Goal: Information Seeking & Learning: Learn about a topic

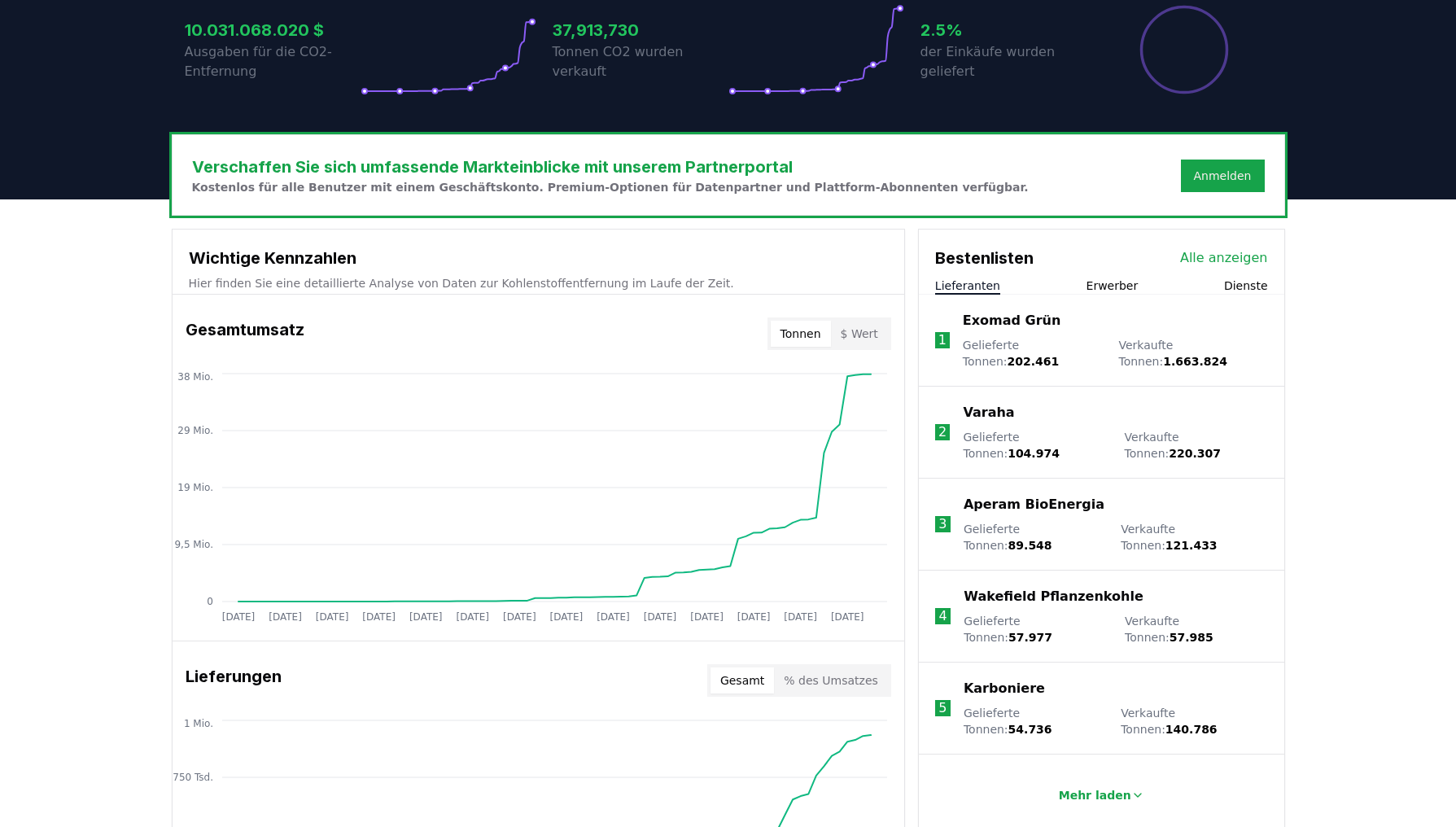
scroll to position [407, 0]
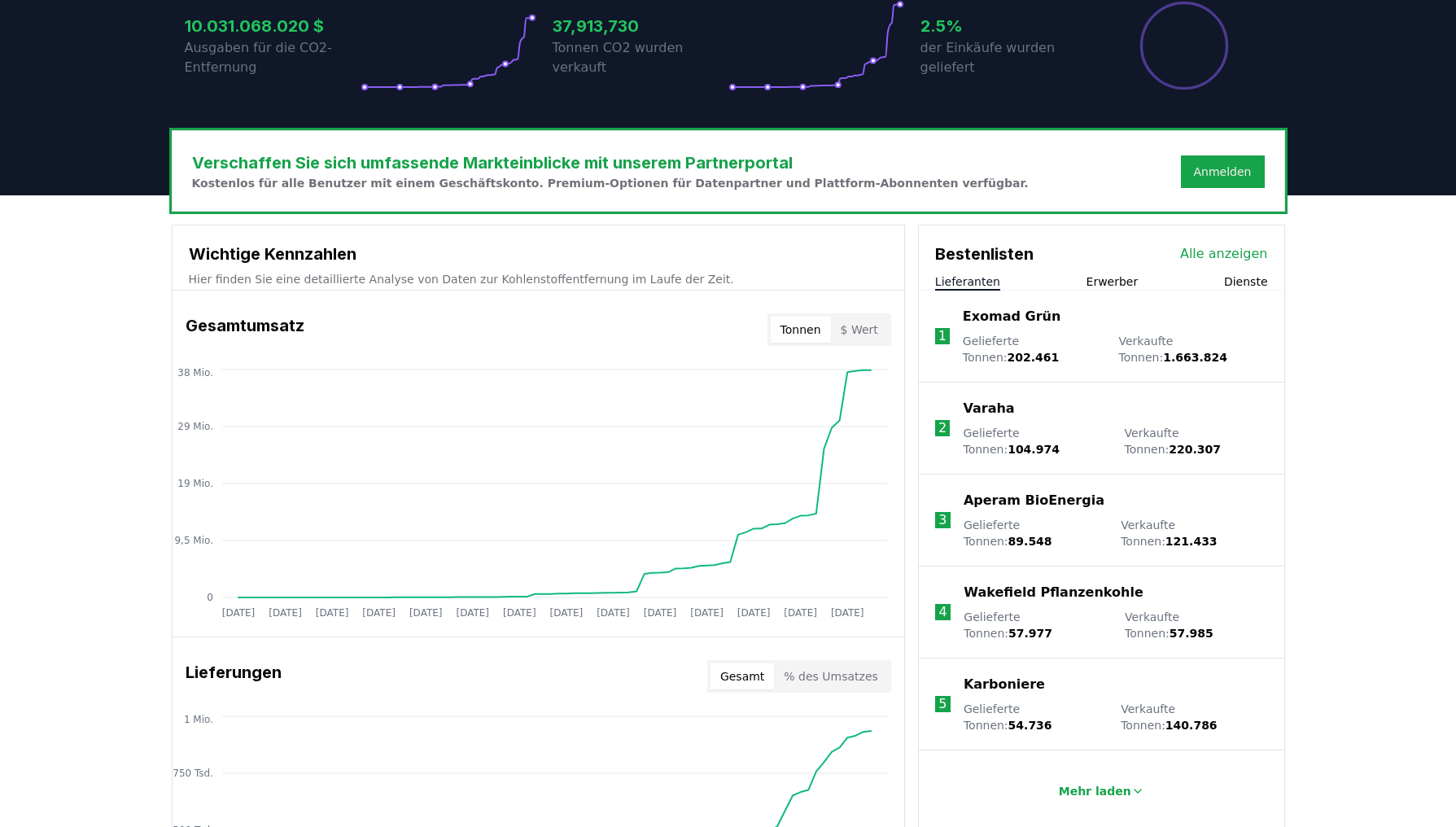
click at [804, 317] on button "Tonnen" at bounding box center [800, 329] width 60 height 26
click at [849, 317] on button "$ Wert" at bounding box center [859, 329] width 57 height 26
click at [807, 317] on button "Tonnen" at bounding box center [800, 329] width 60 height 26
click at [856, 317] on button "$ Wert" at bounding box center [859, 329] width 57 height 26
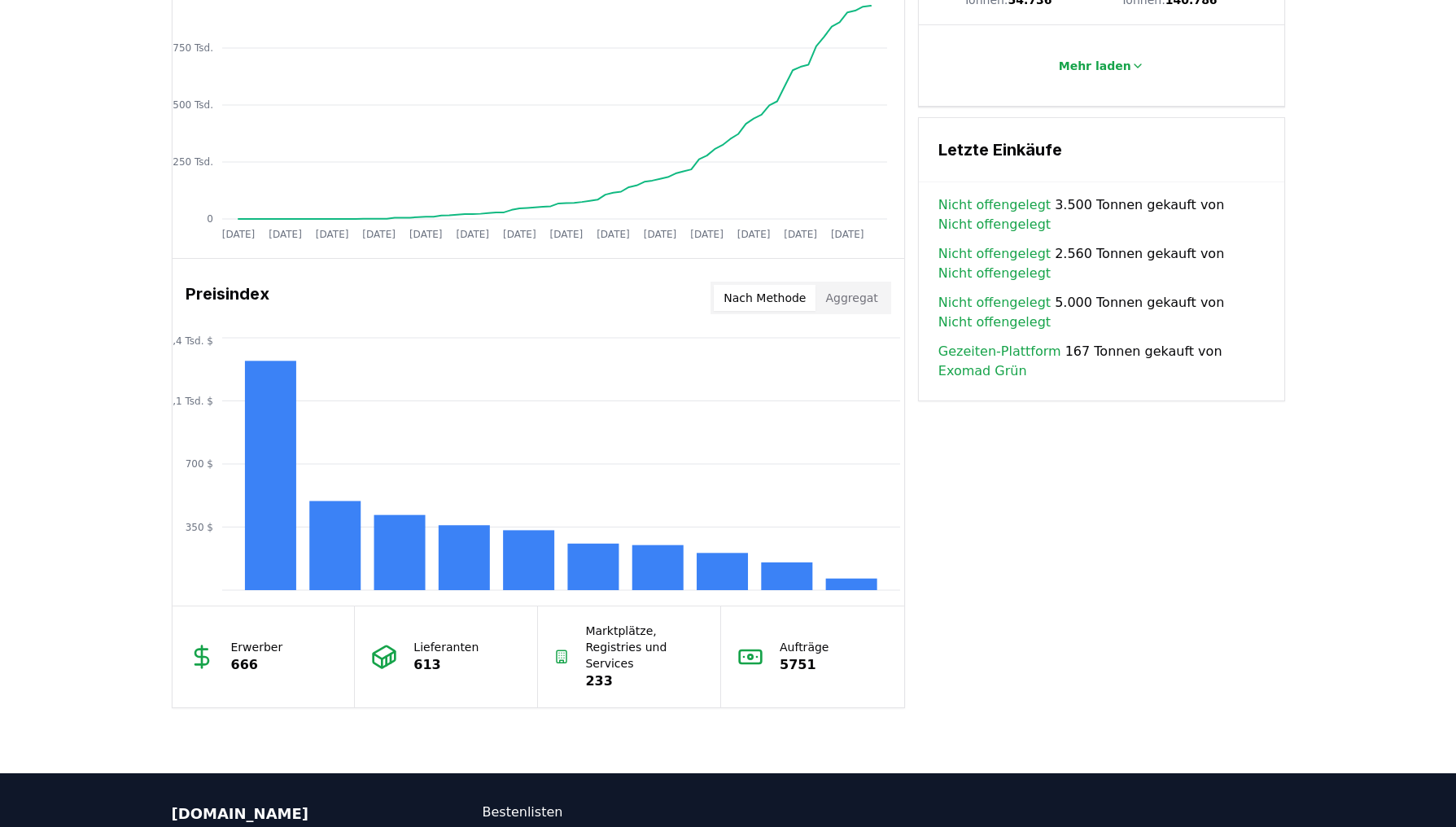
scroll to position [1139, 0]
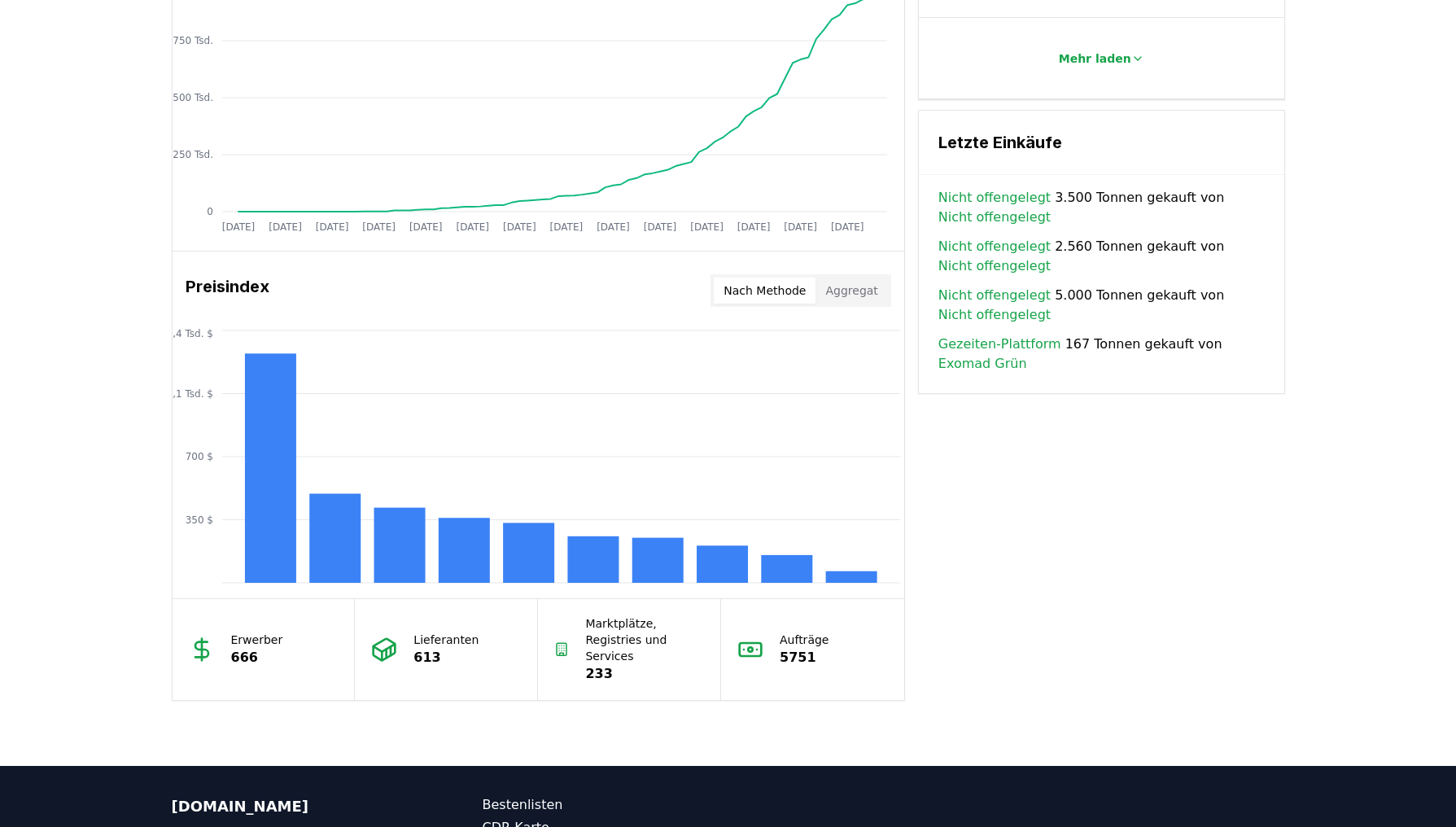
click at [761, 277] on button "Nach Methode" at bounding box center [764, 290] width 101 height 26
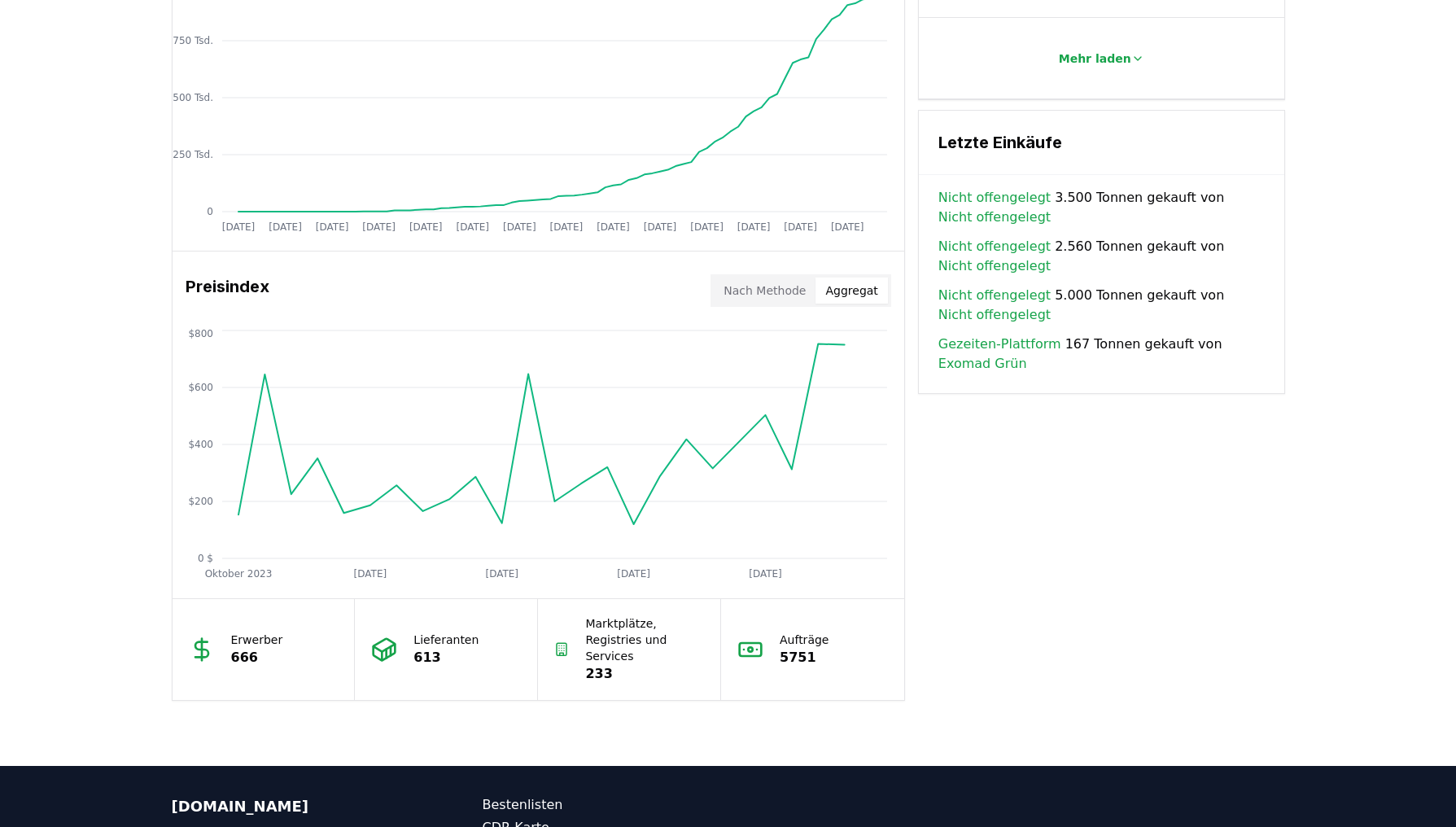
click at [832, 277] on button "Aggregat" at bounding box center [851, 290] width 72 height 26
click at [793, 283] on button "Nach Methode" at bounding box center [764, 290] width 101 height 26
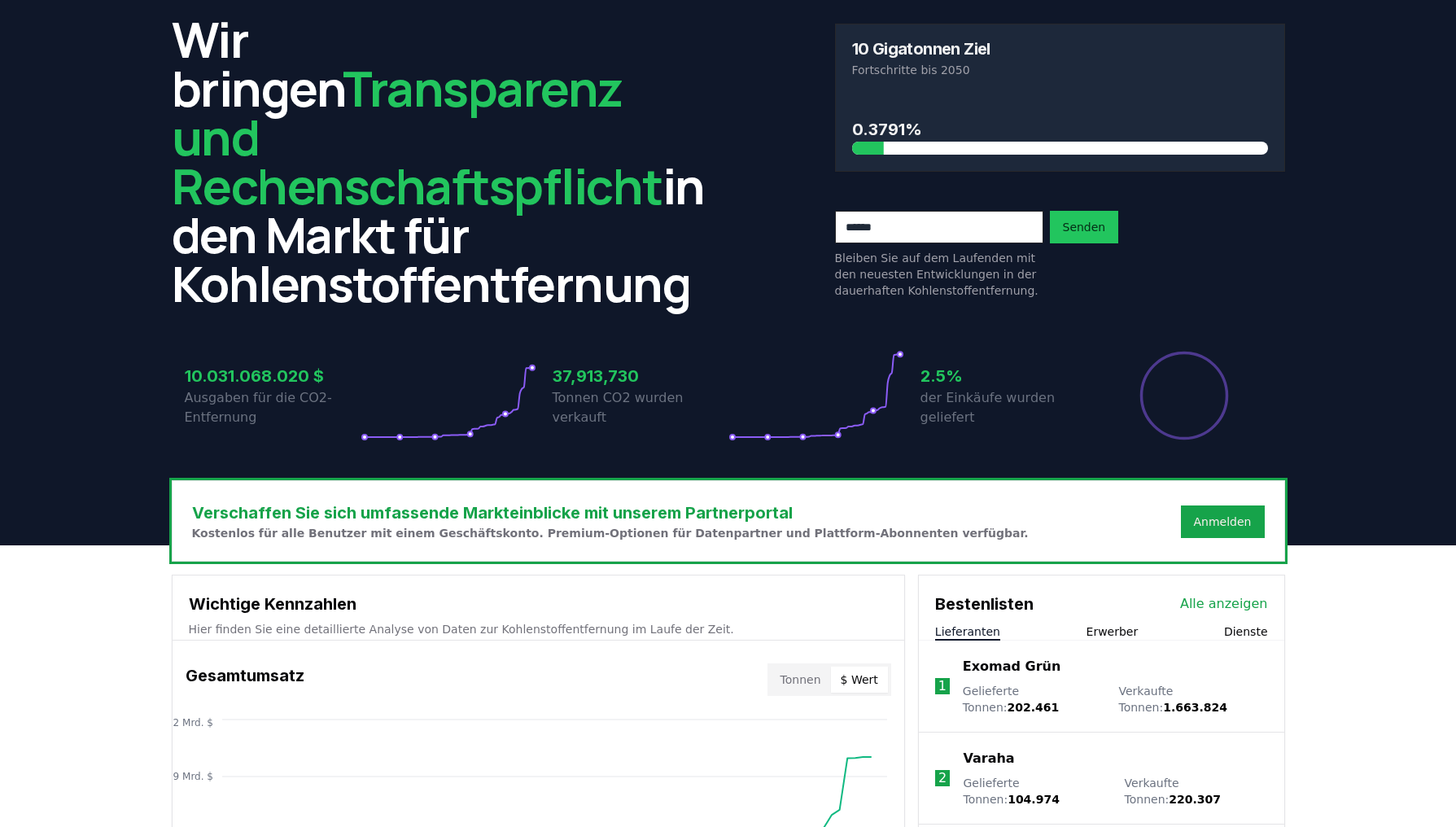
scroll to position [0, 0]
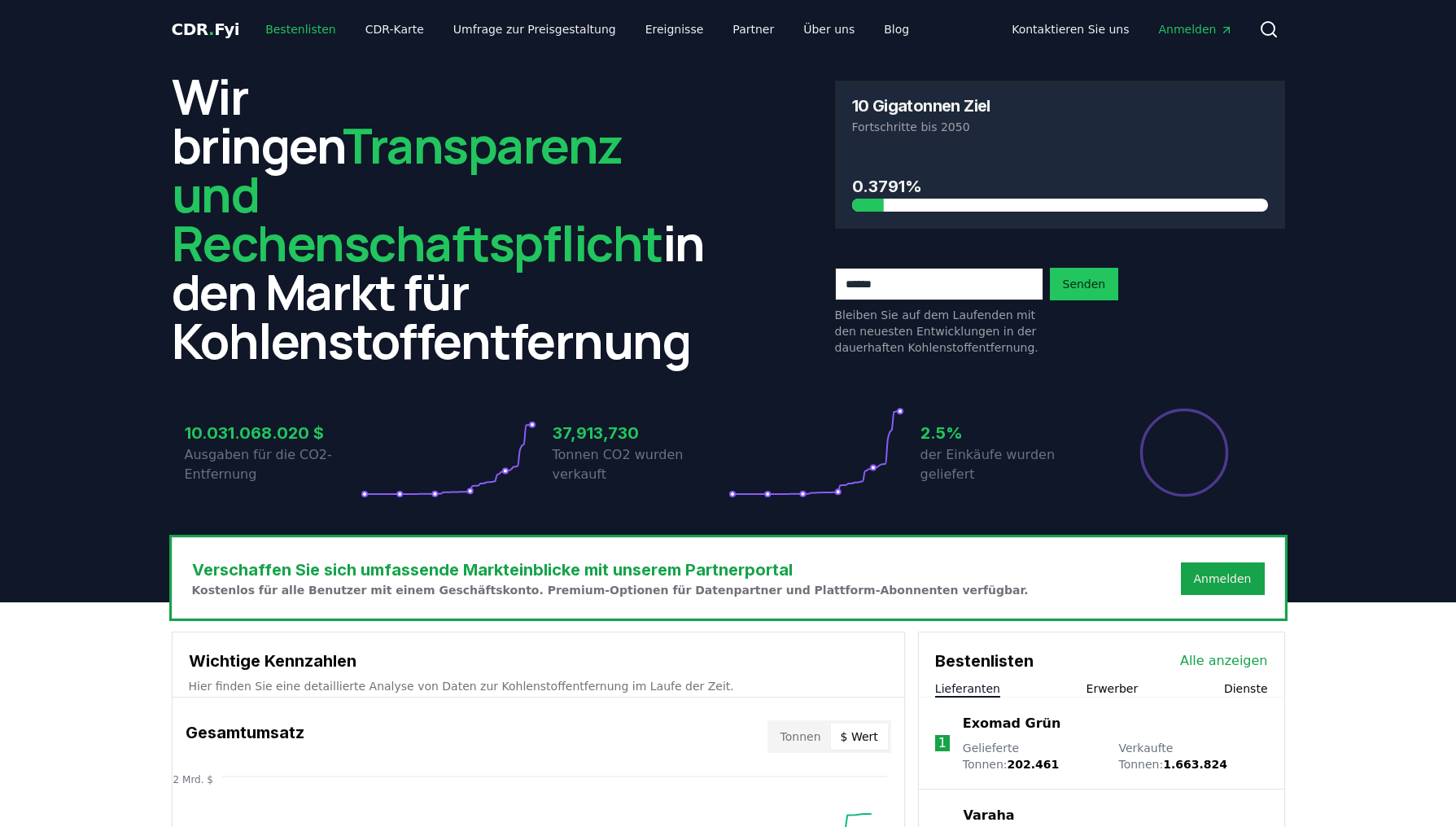
click at [295, 30] on link "Bestenlisten" at bounding box center [301, 29] width 97 height 30
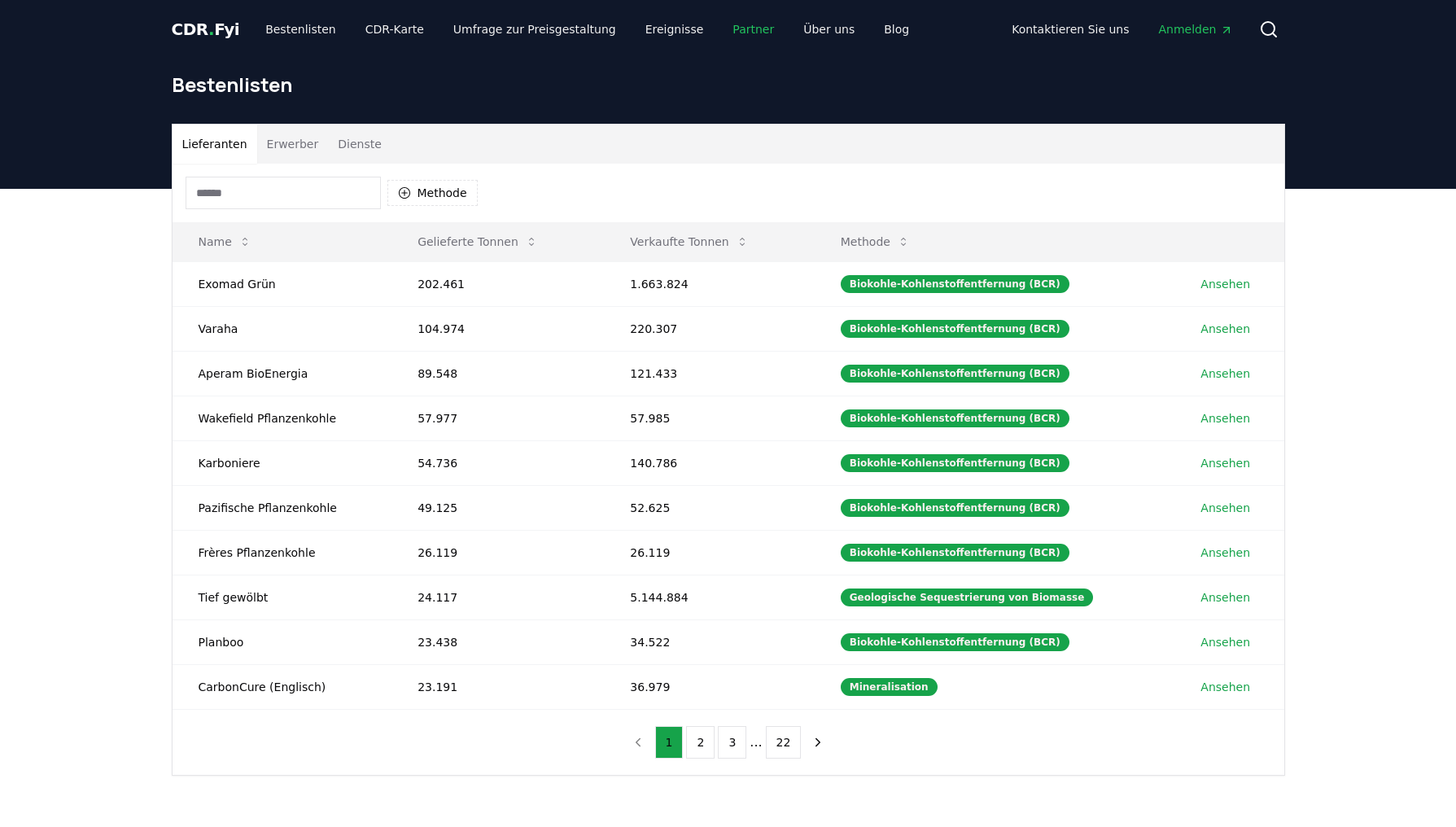
click at [719, 29] on link "Partner" at bounding box center [753, 29] width 67 height 30
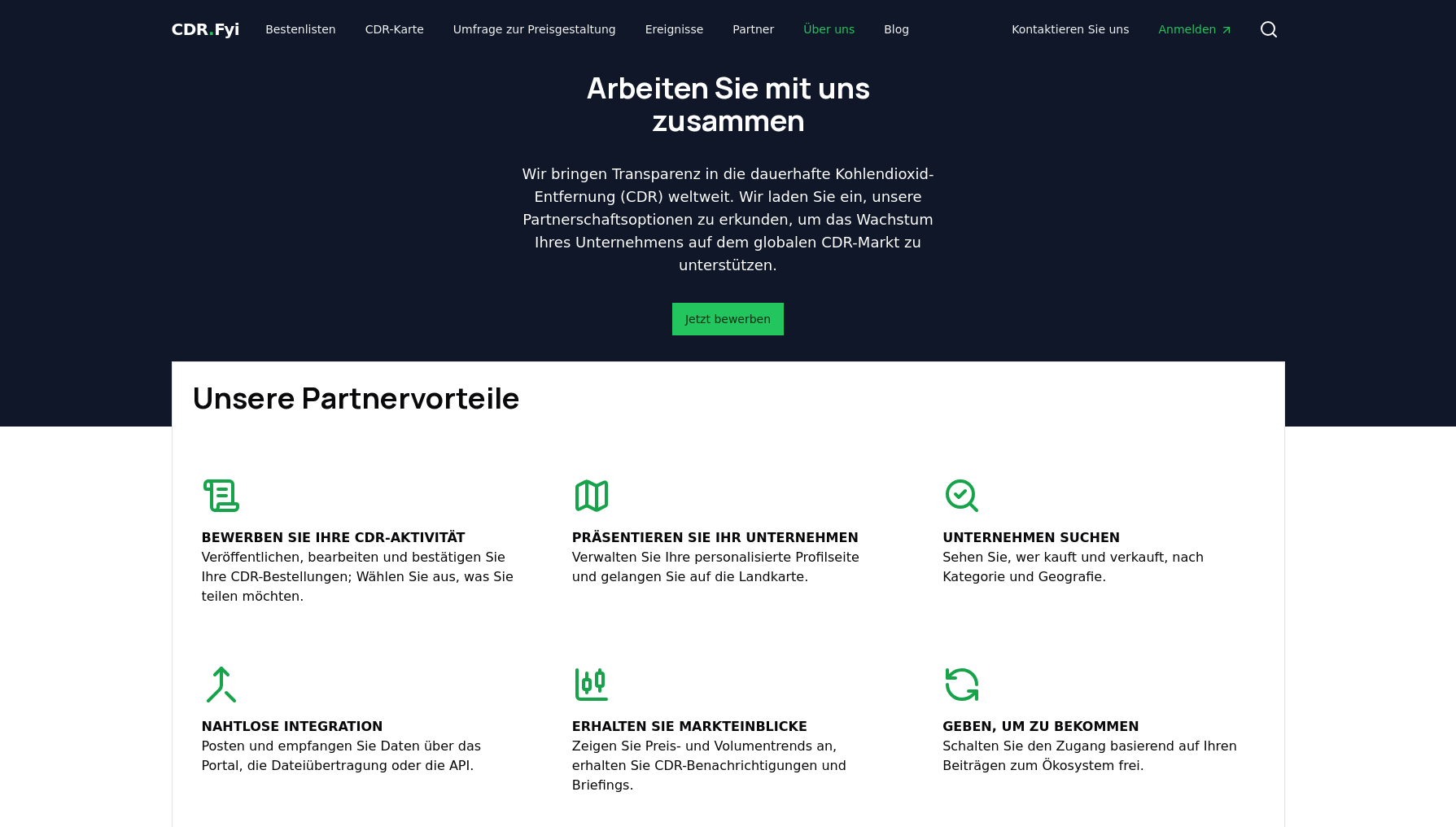
click at [790, 30] on link "Über uns" at bounding box center [829, 29] width 77 height 30
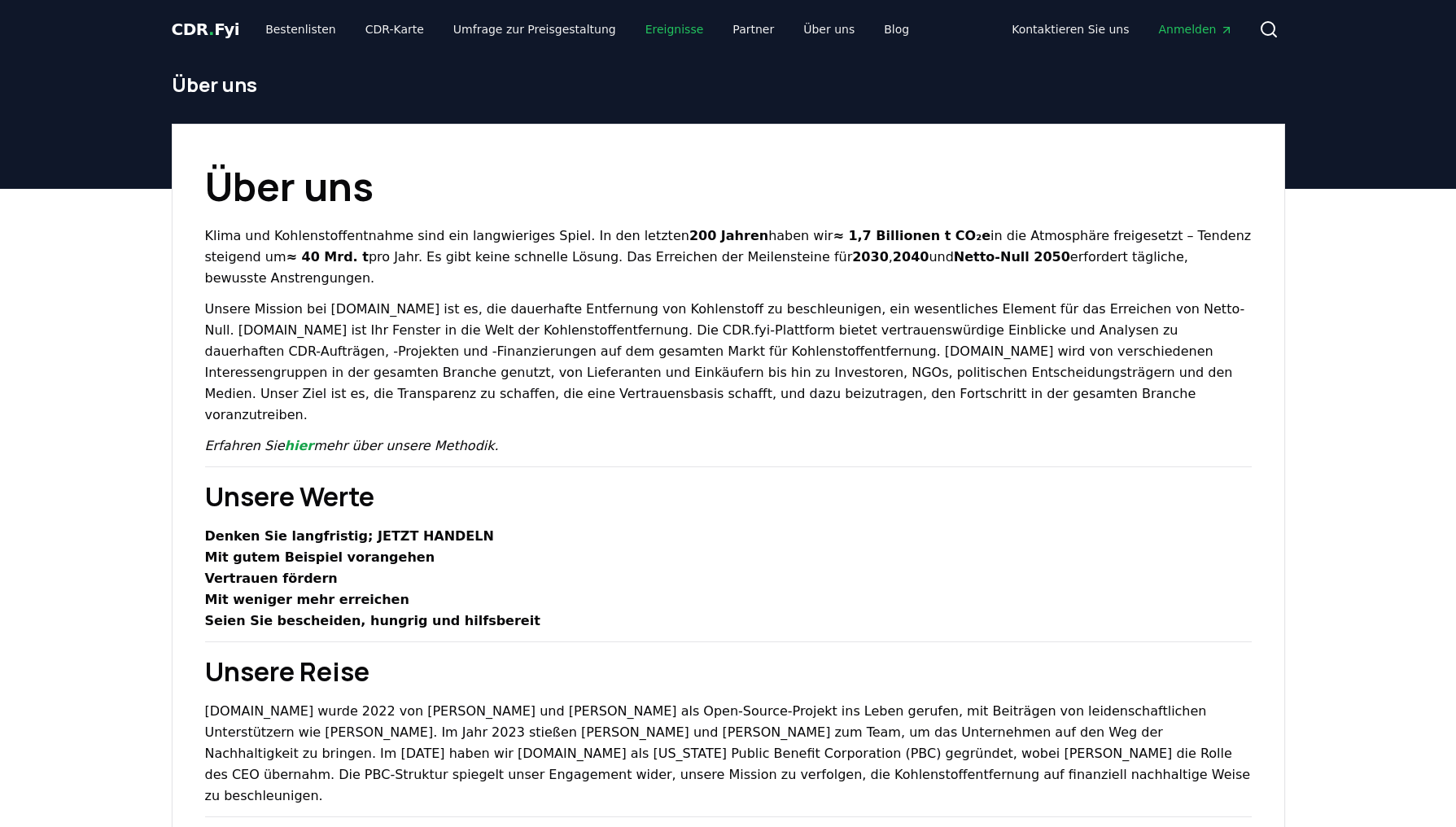
click at [651, 31] on link "Ereignisse" at bounding box center [675, 29] width 84 height 30
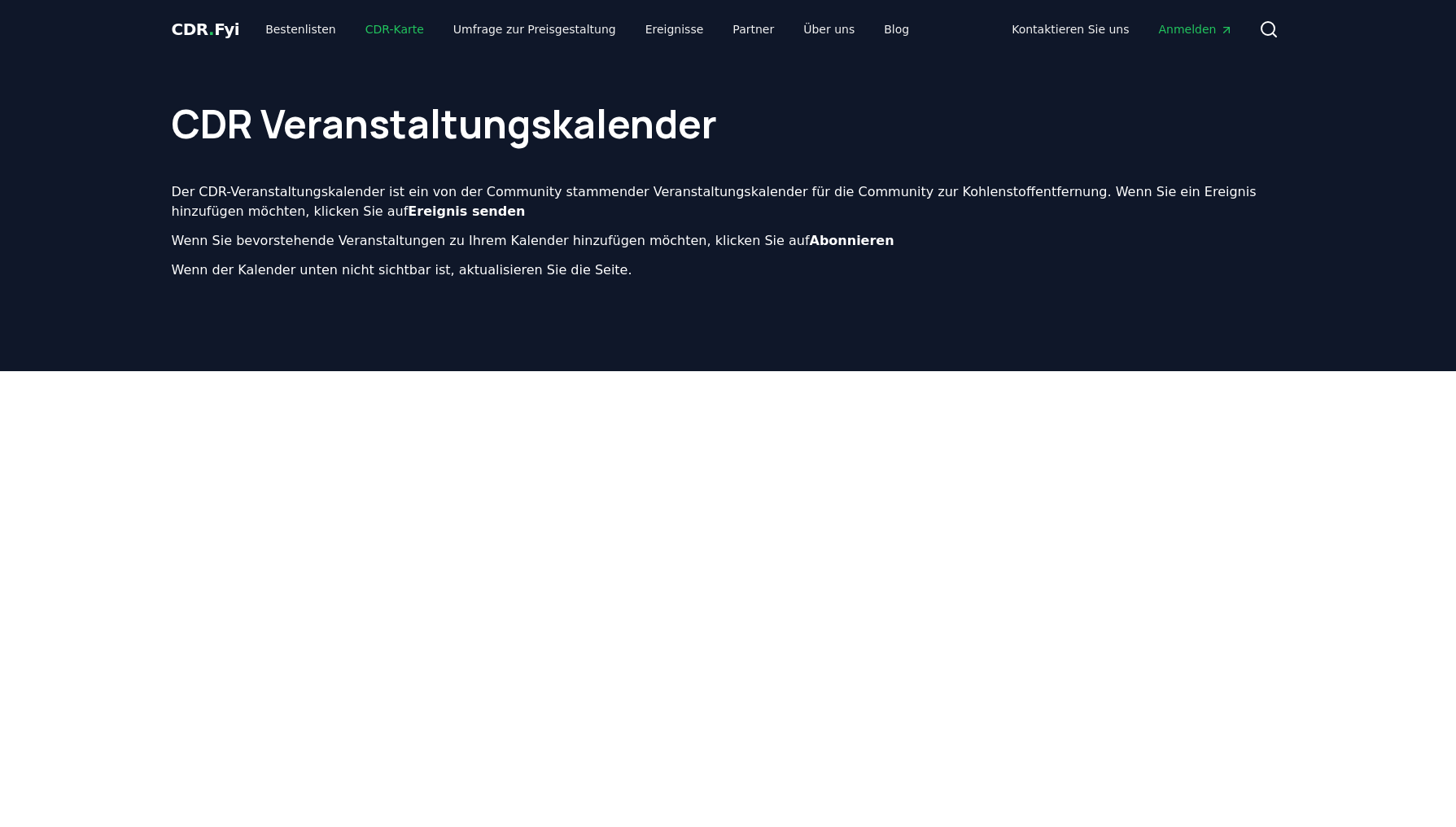
click at [382, 27] on link "CDR-Karte" at bounding box center [395, 29] width 84 height 30
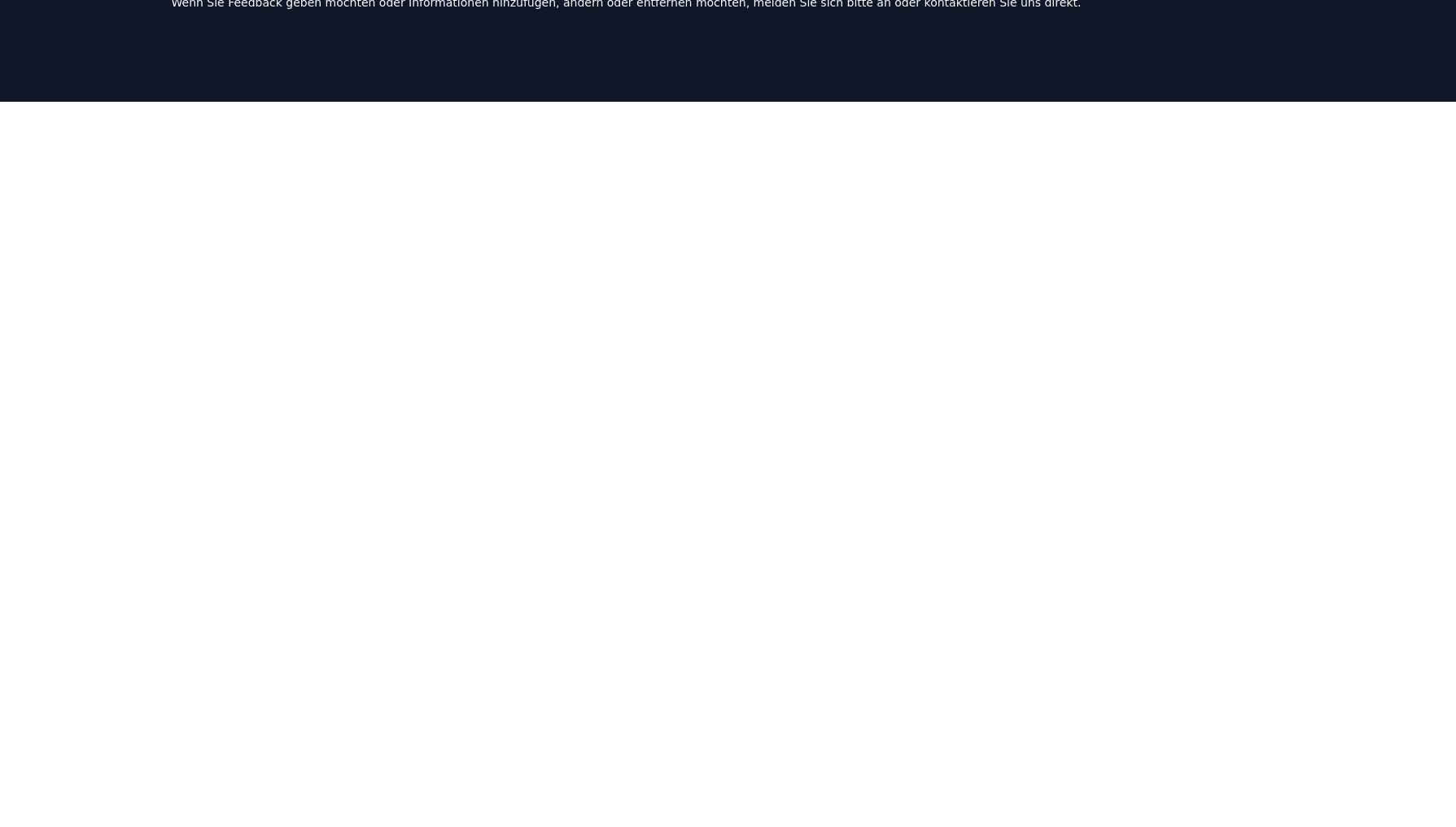
scroll to position [153, 0]
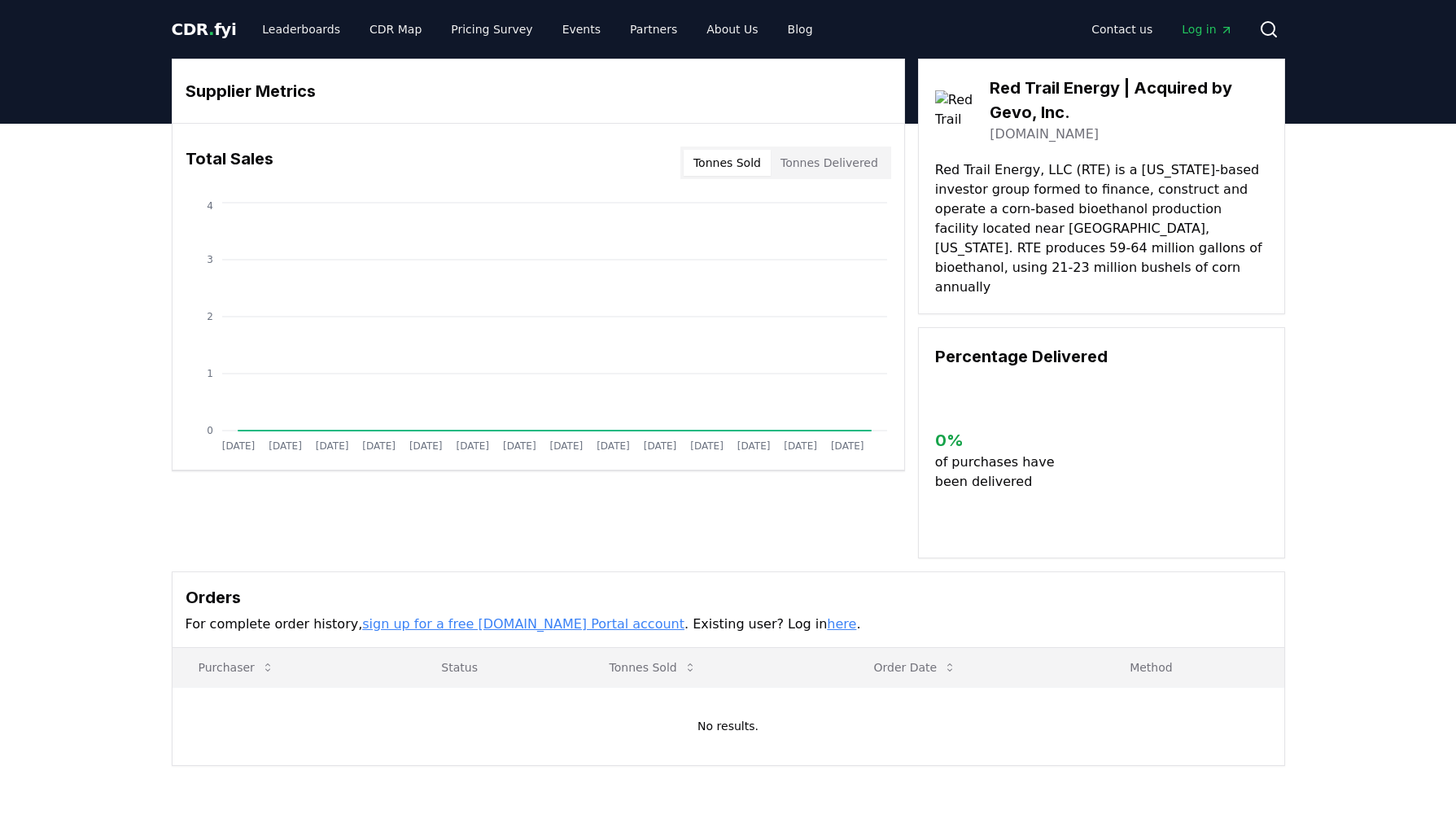
click at [829, 161] on button "Tonnes Delivered" at bounding box center [829, 162] width 118 height 26
click at [743, 161] on button "Tonnes Sold" at bounding box center [727, 162] width 87 height 26
click at [1268, 30] on icon at bounding box center [1269, 30] width 20 height 20
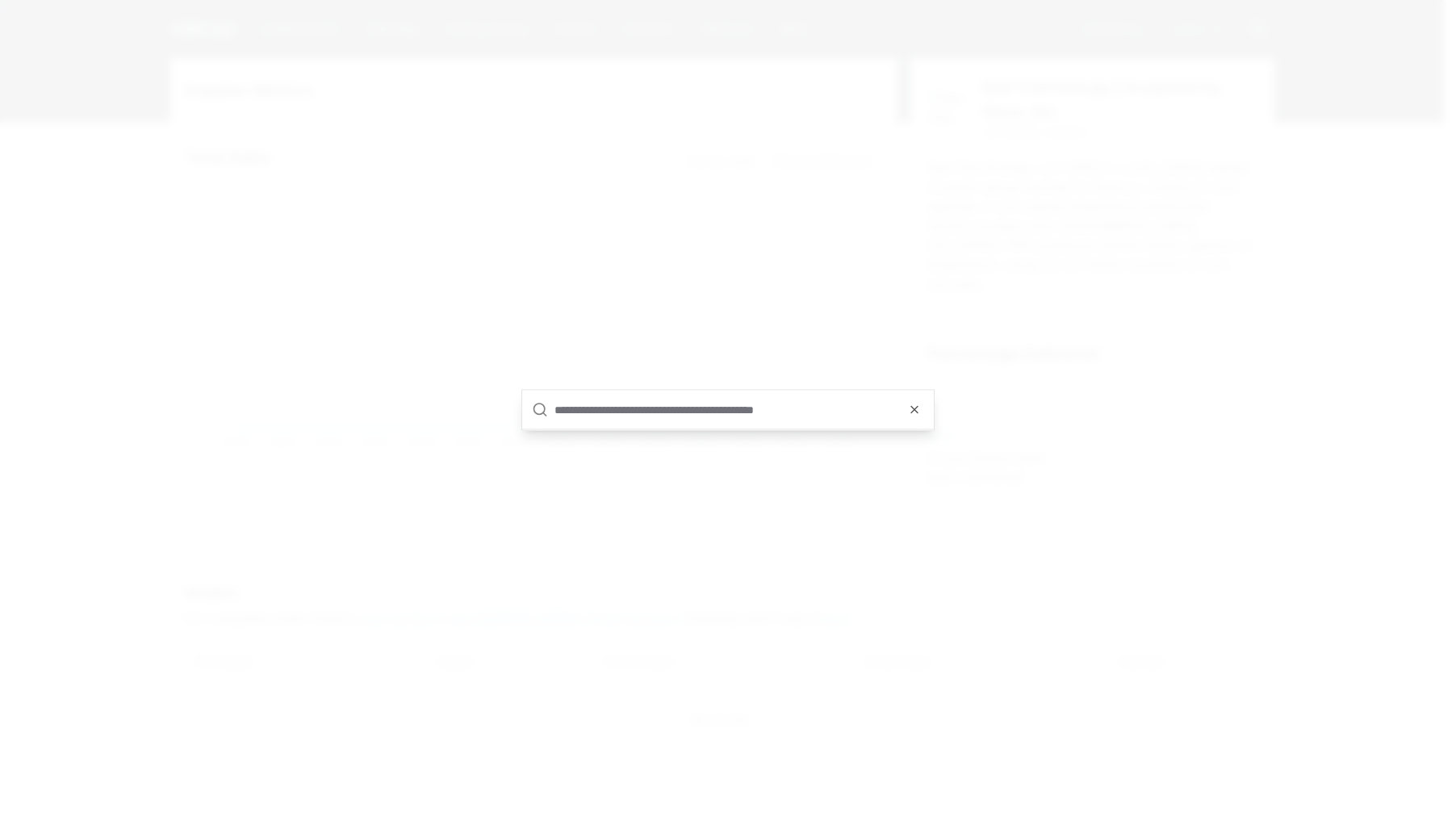
click at [685, 412] on input "text" at bounding box center [739, 410] width 370 height 39
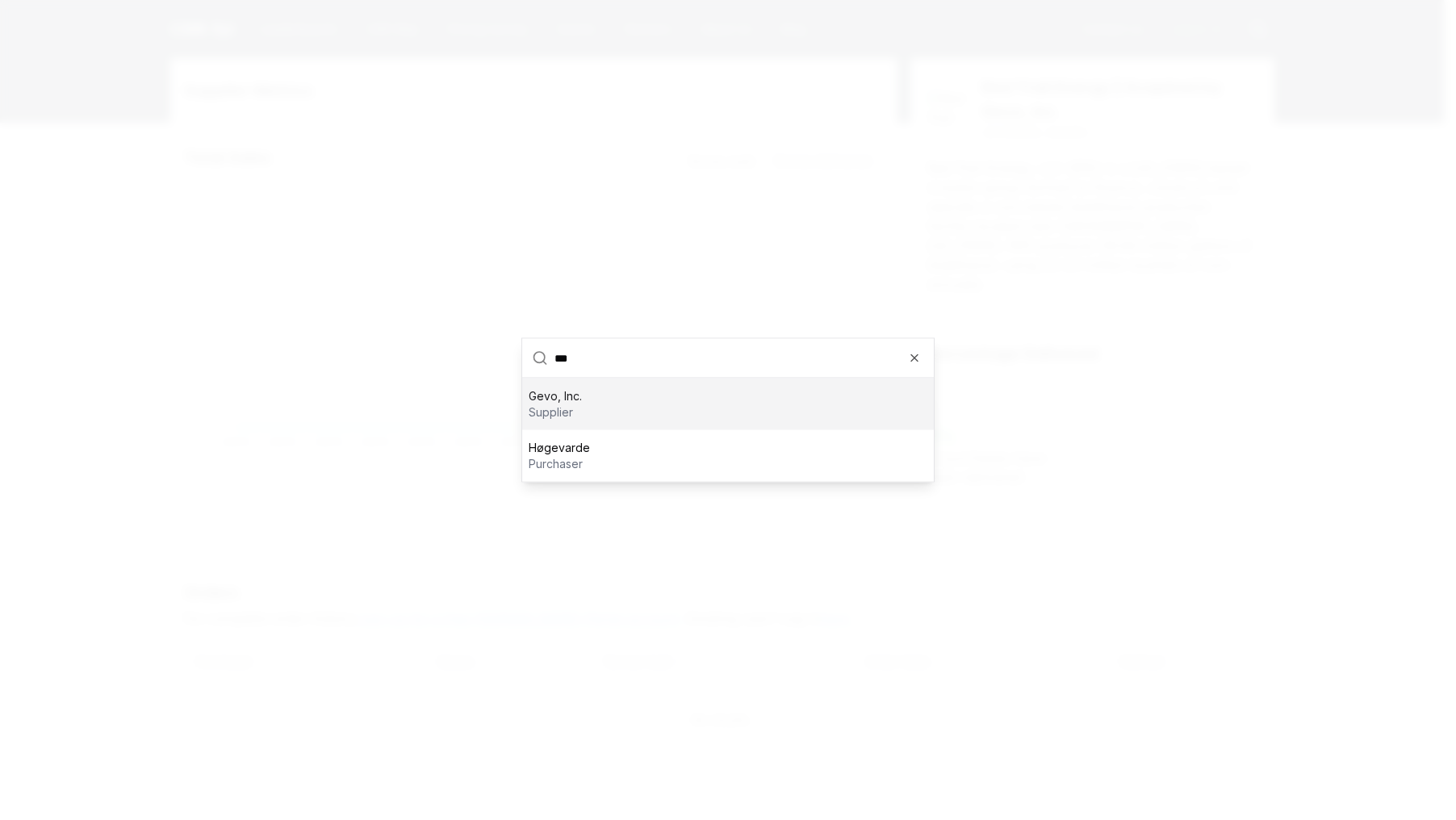
type input "****"
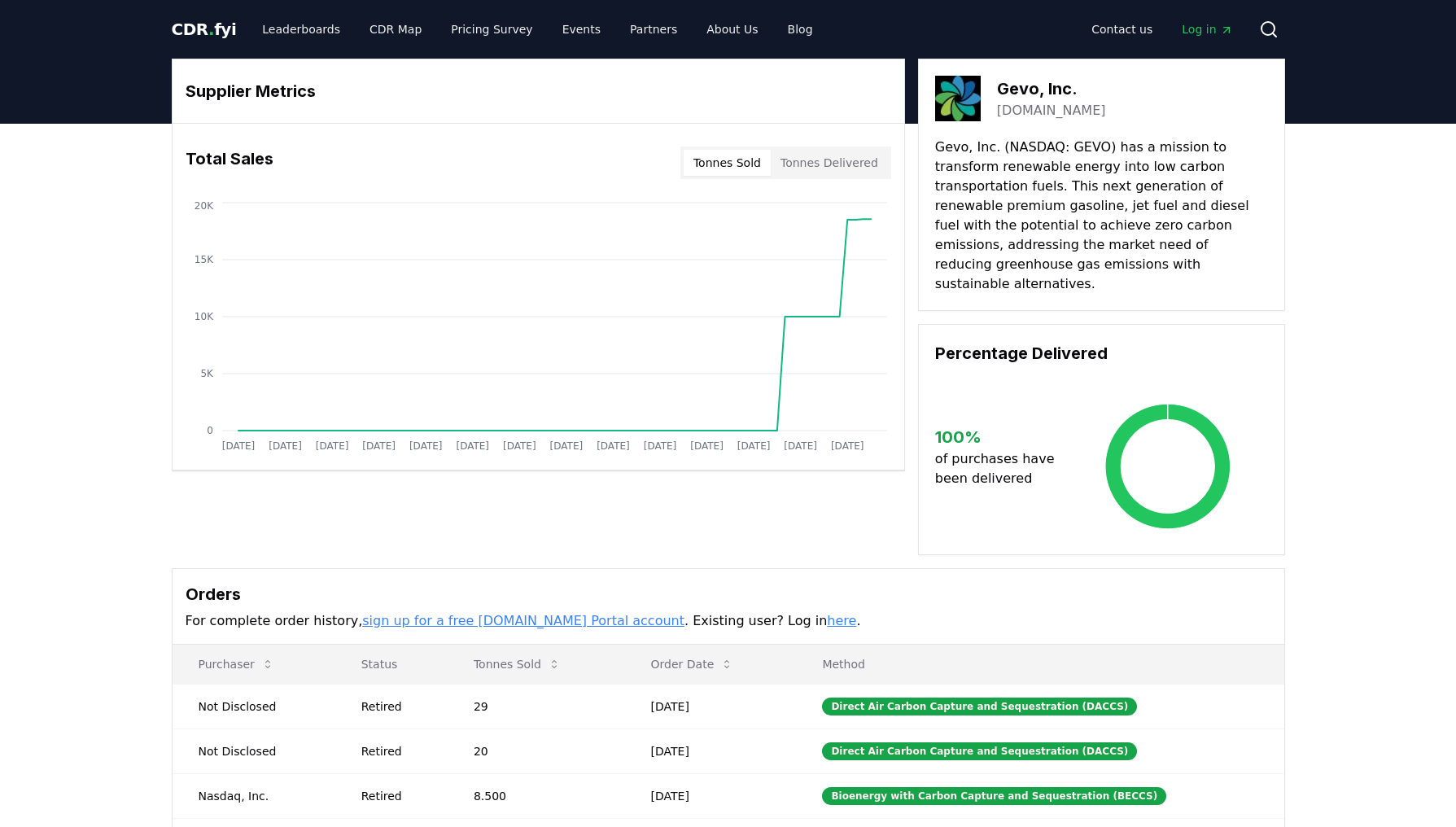
click at [835, 162] on button "Tonnes Delivered" at bounding box center [829, 162] width 118 height 26
click at [755, 162] on button "Tonnes Sold" at bounding box center [727, 162] width 87 height 26
click at [210, 30] on span "CDR . fyi" at bounding box center [204, 30] width 65 height 20
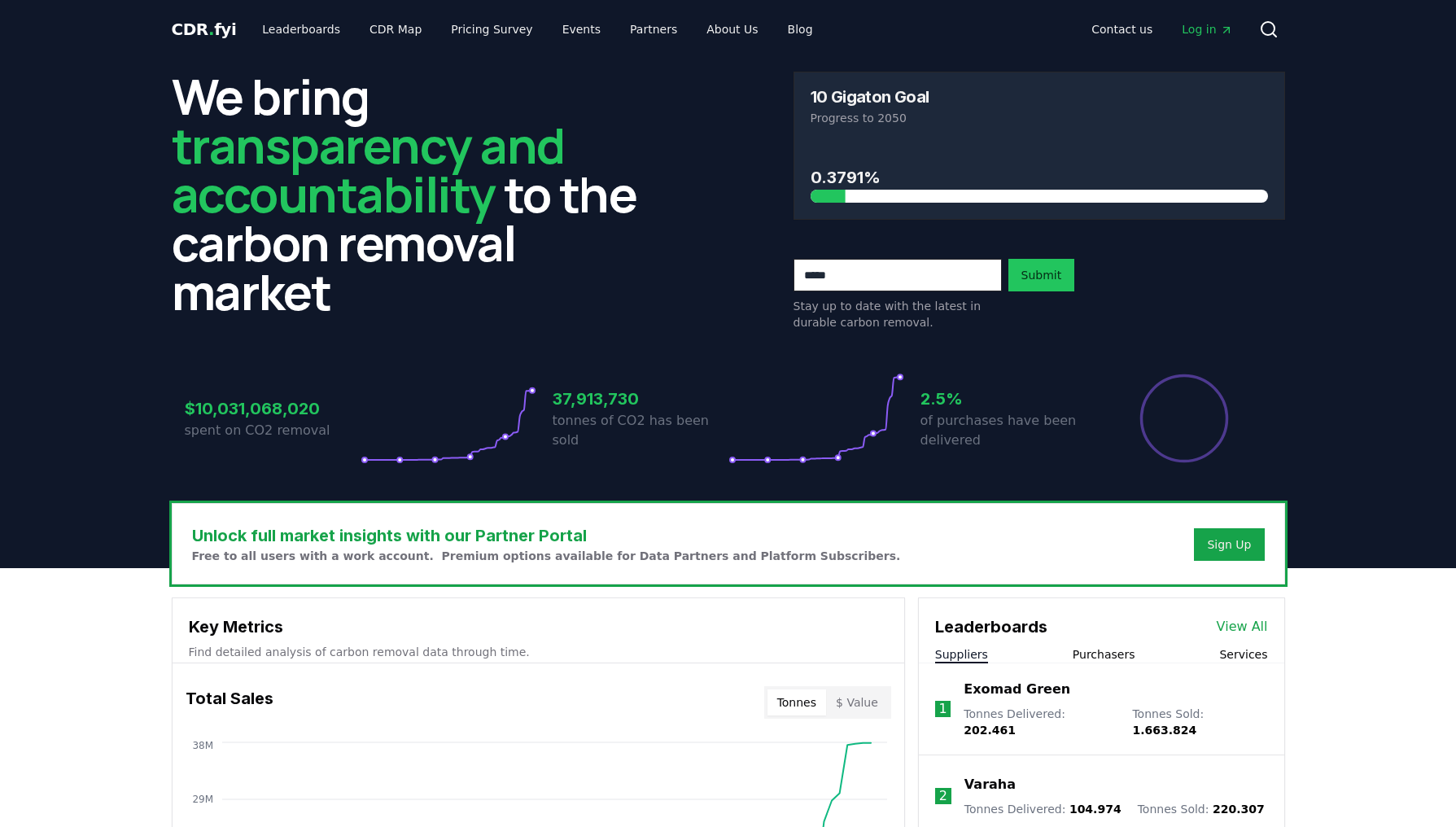
scroll to position [4, 0]
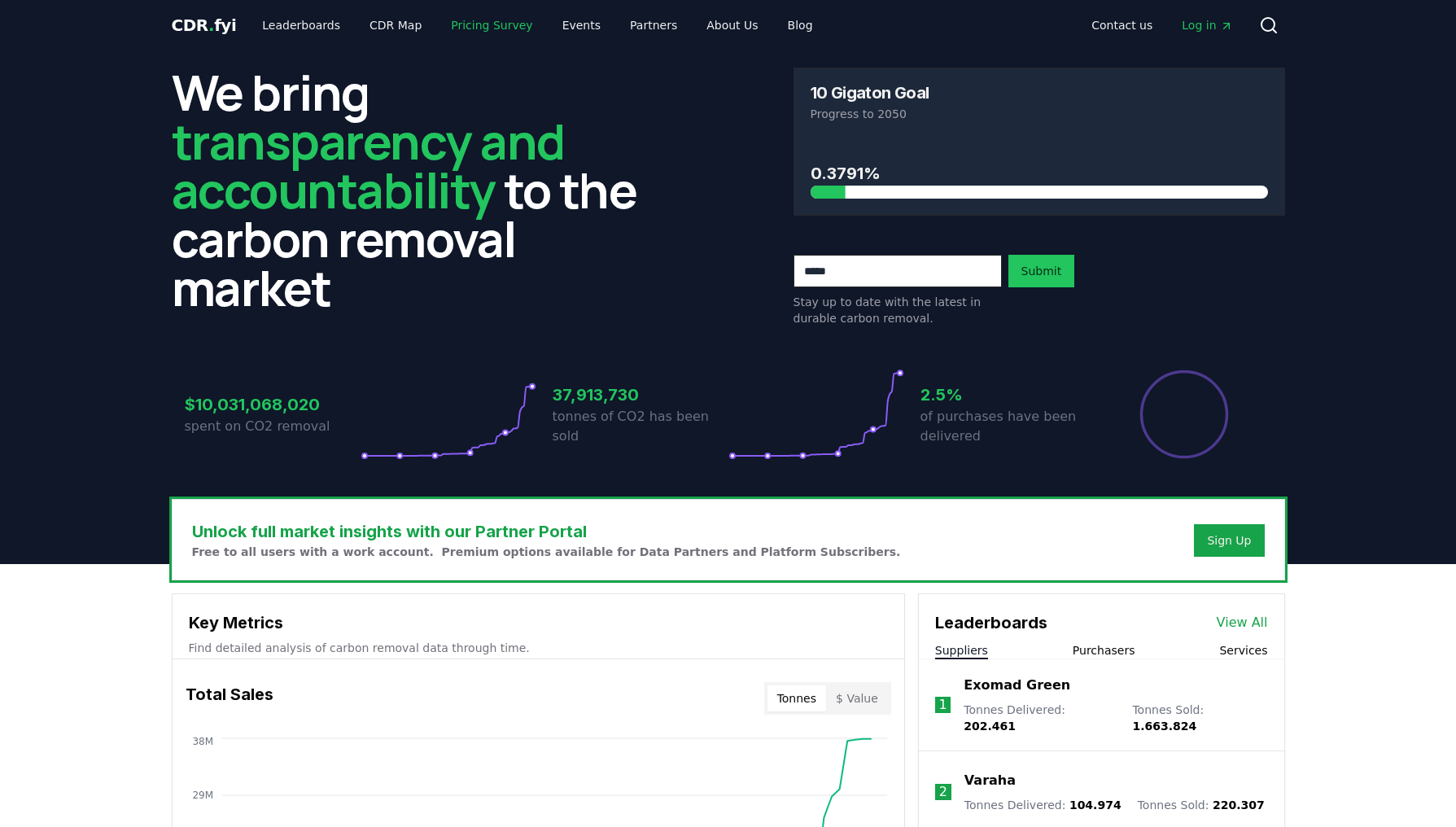
click at [482, 21] on link "Pricing Survey" at bounding box center [492, 25] width 108 height 30
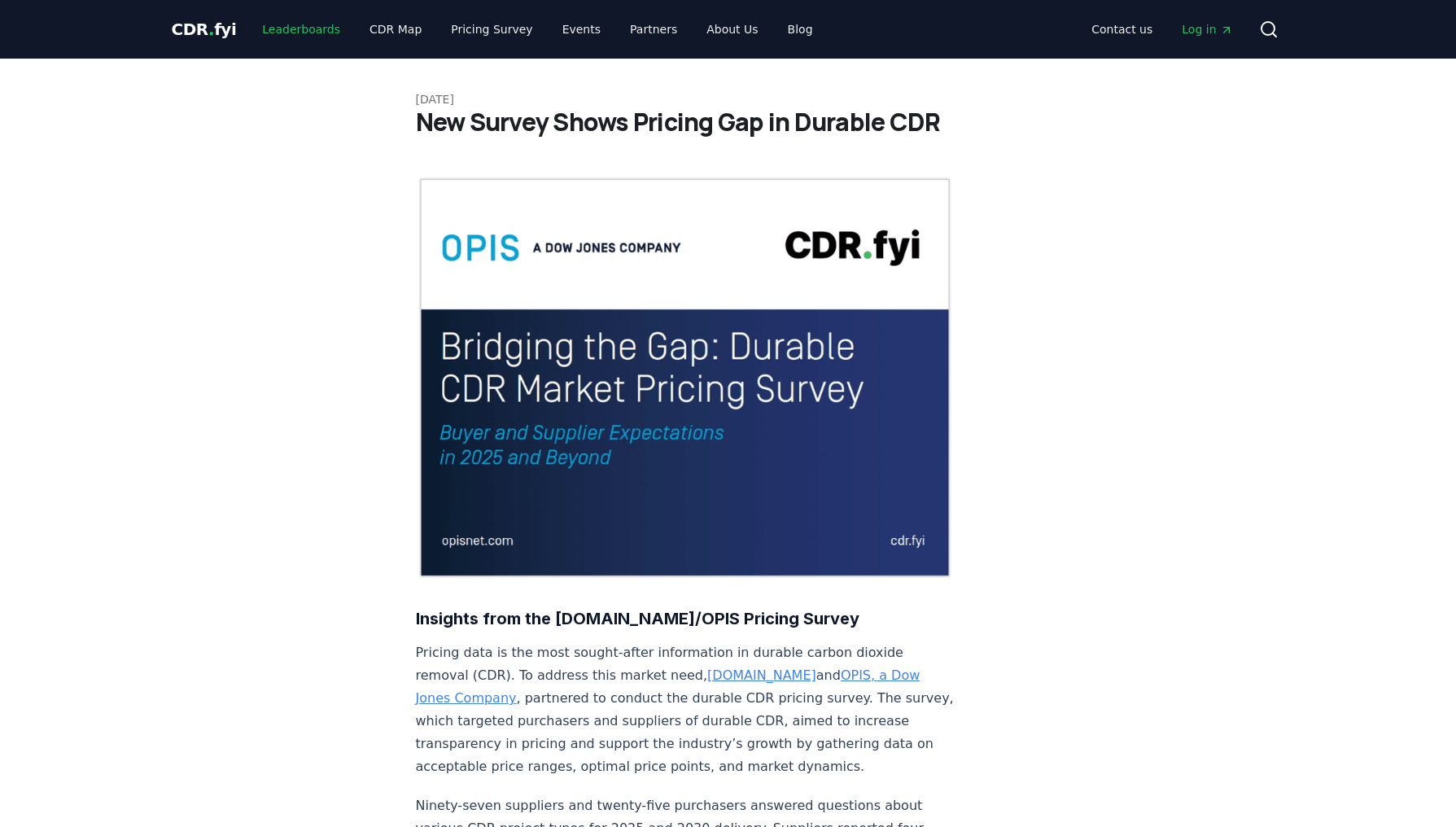
click at [291, 30] on link "Leaderboards" at bounding box center [301, 29] width 104 height 30
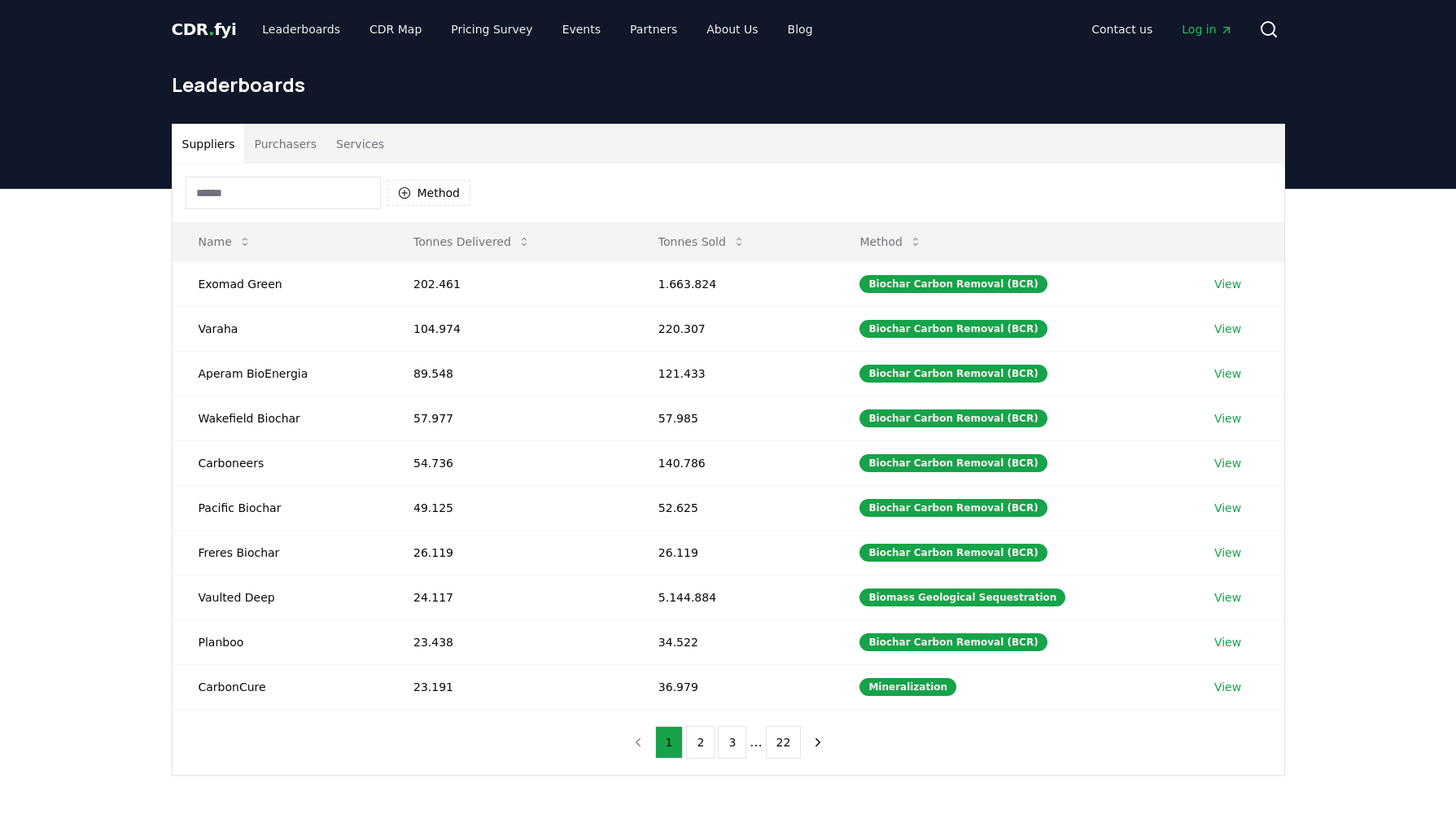
click at [261, 196] on input at bounding box center [283, 193] width 196 height 32
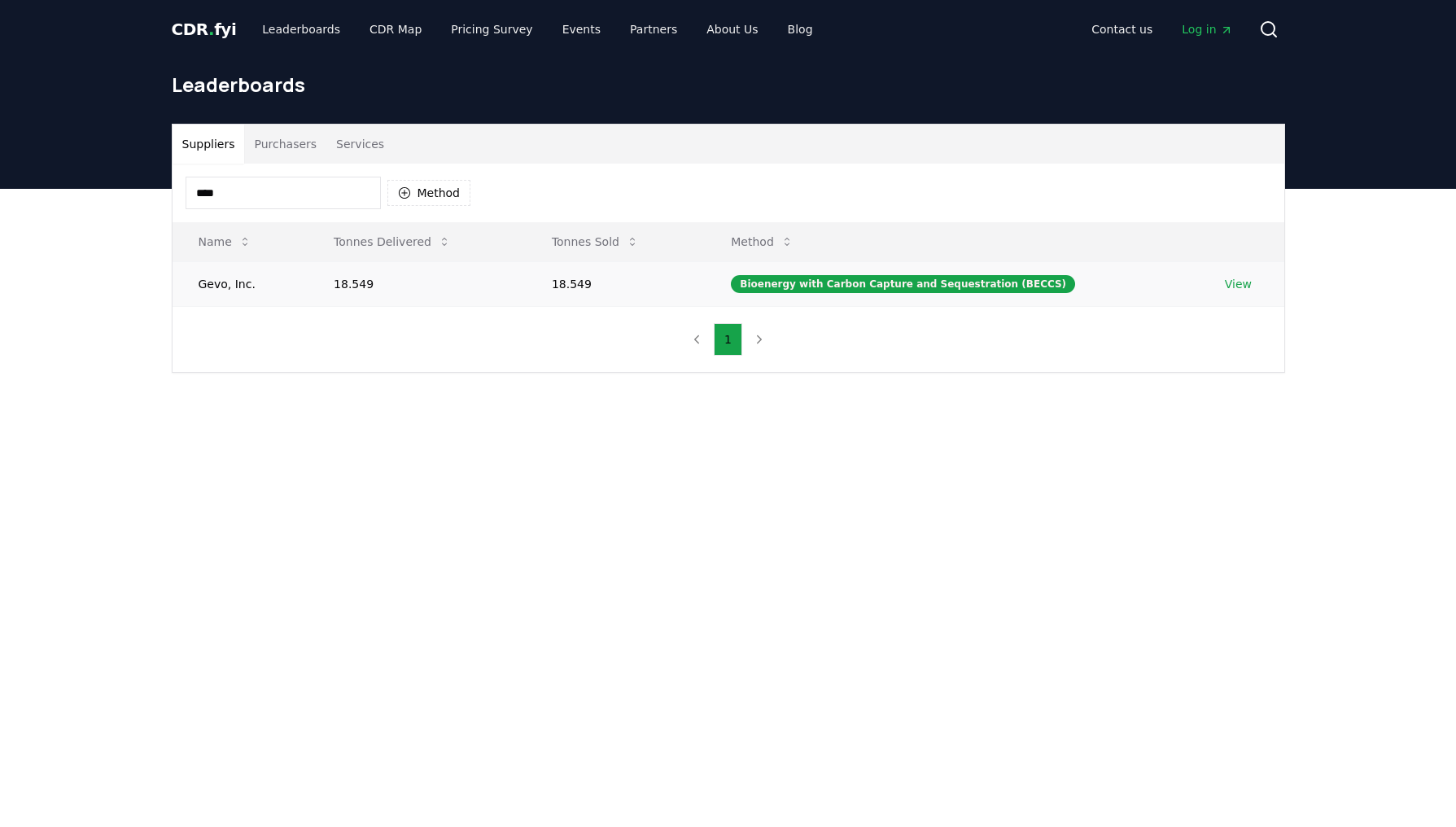
type input "****"
click at [224, 283] on td "Gevo, Inc." at bounding box center [240, 283] width 136 height 45
click at [1239, 288] on link "View" at bounding box center [1239, 284] width 27 height 16
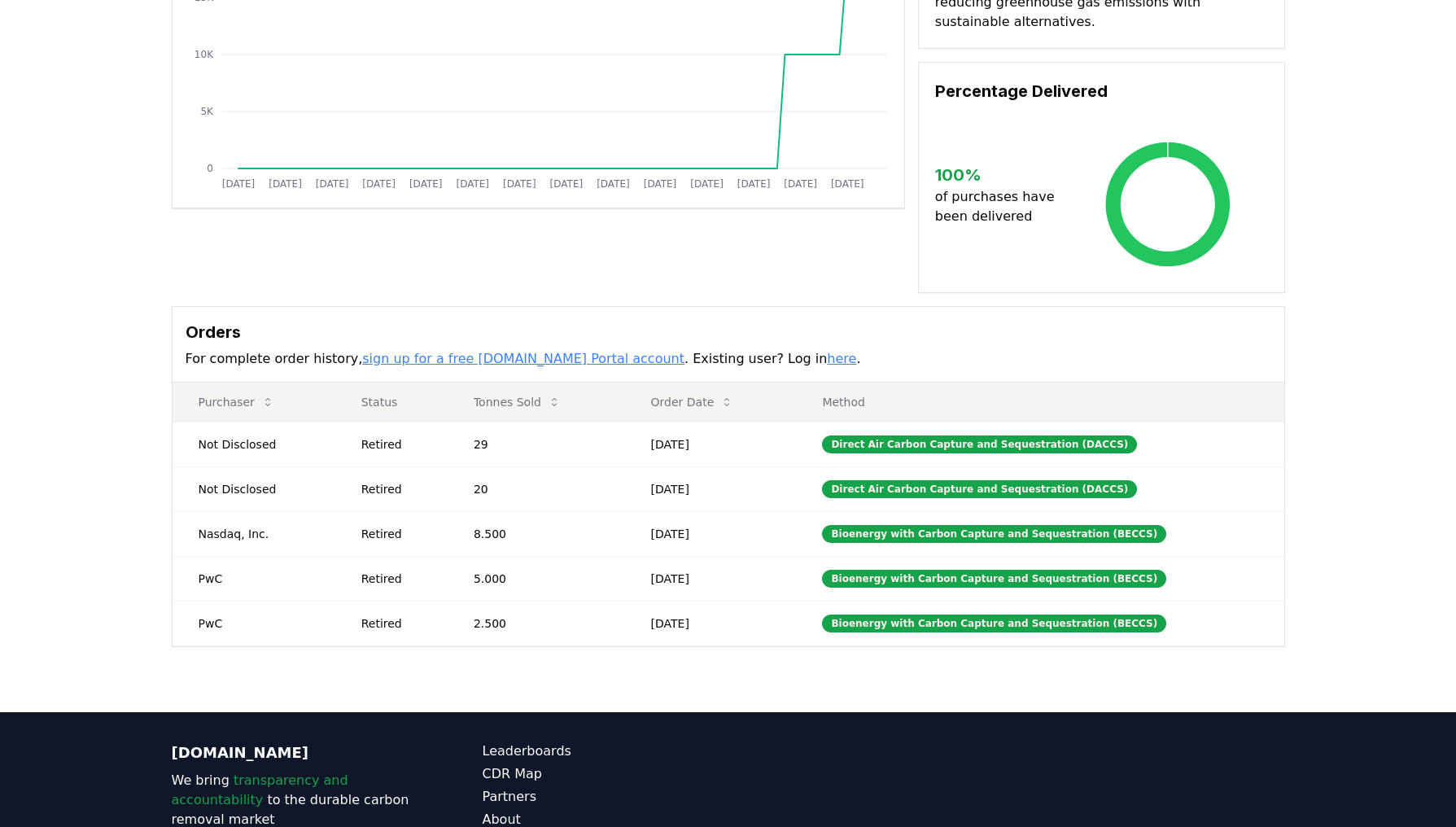
scroll to position [326, 0]
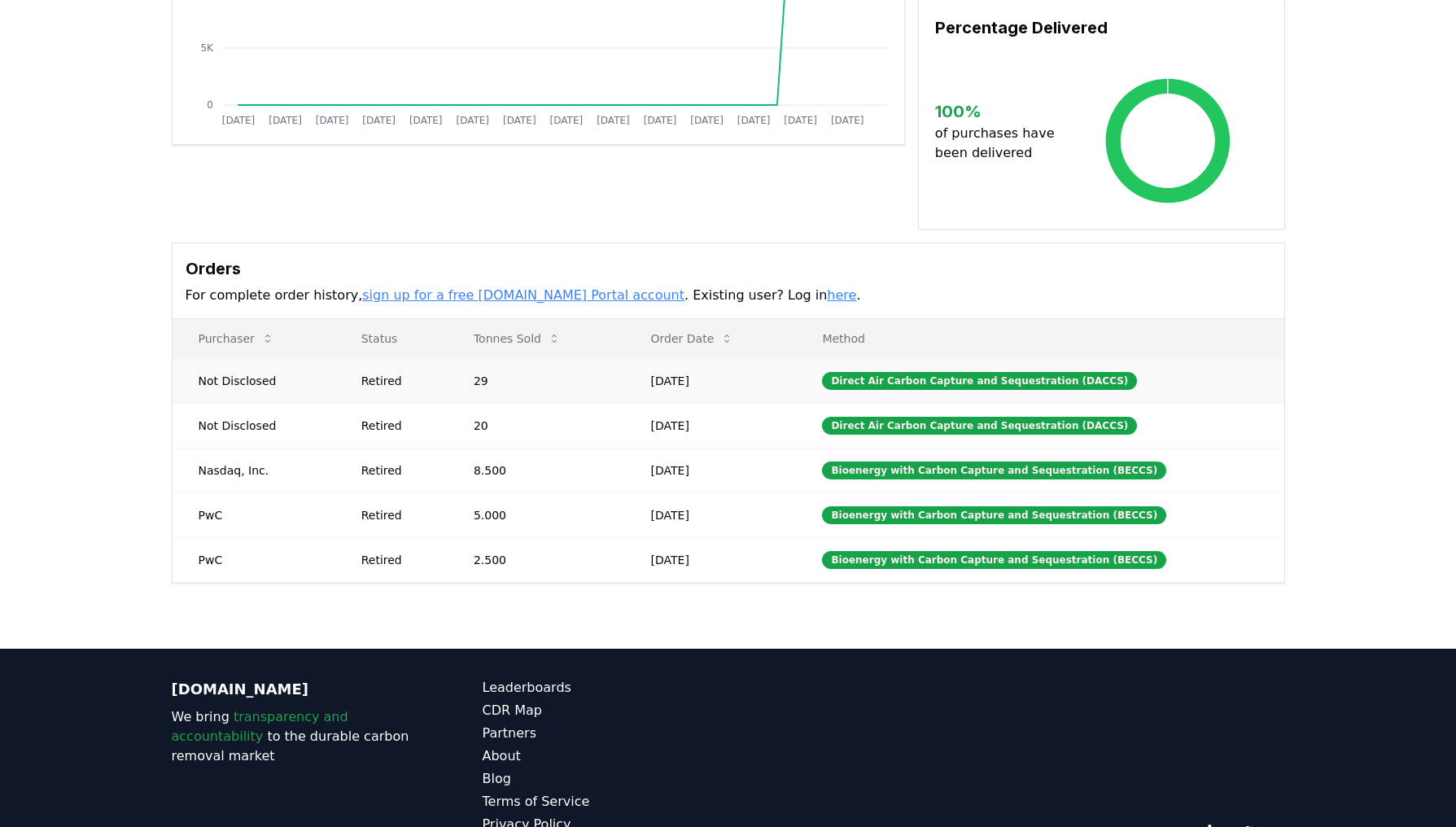
click at [393, 373] on div "Retired" at bounding box center [398, 381] width 74 height 16
click at [392, 417] on div "Retired" at bounding box center [398, 425] width 74 height 16
click at [491, 415] on td "20" at bounding box center [536, 425] width 178 height 45
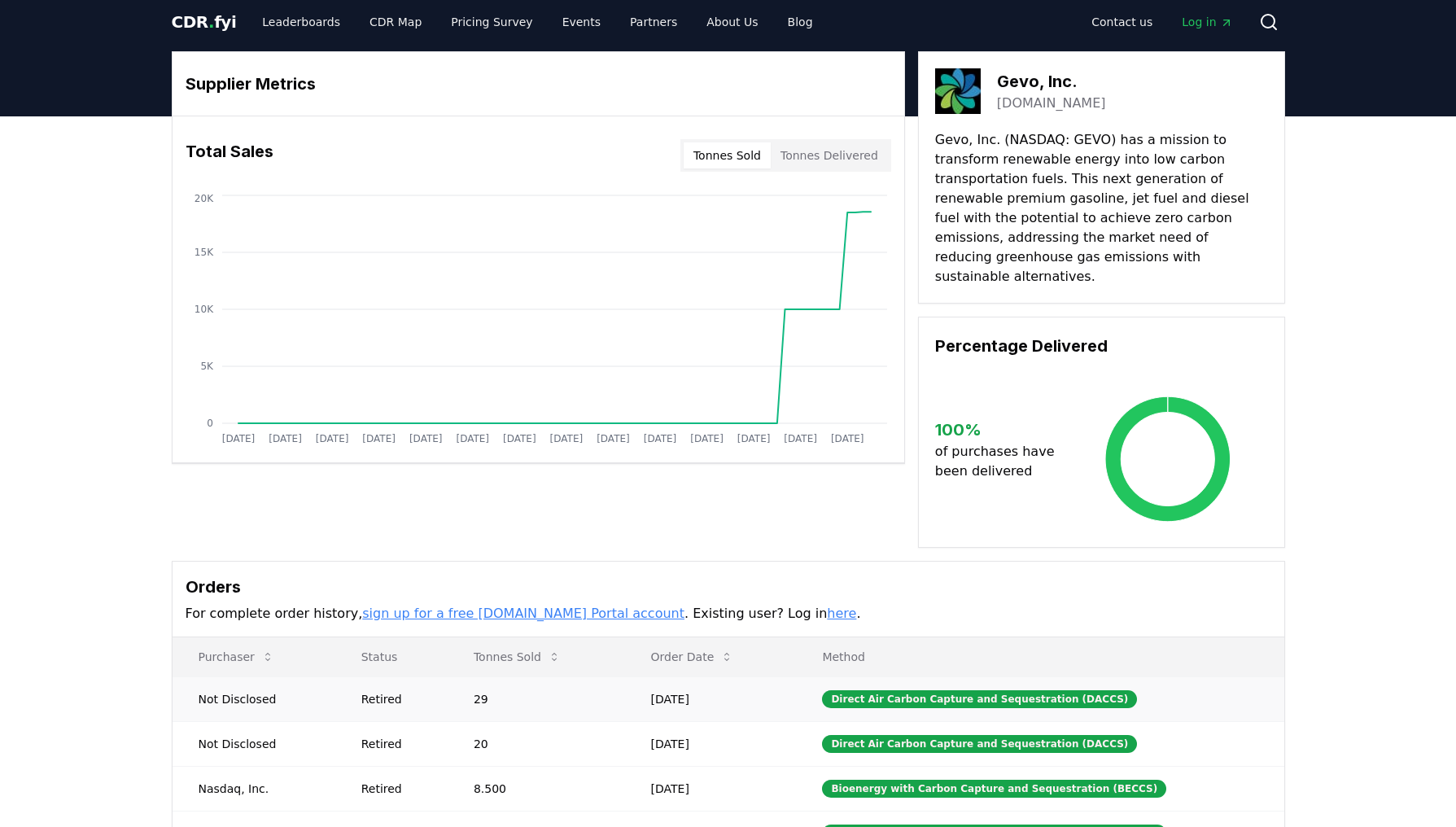
scroll to position [0, 0]
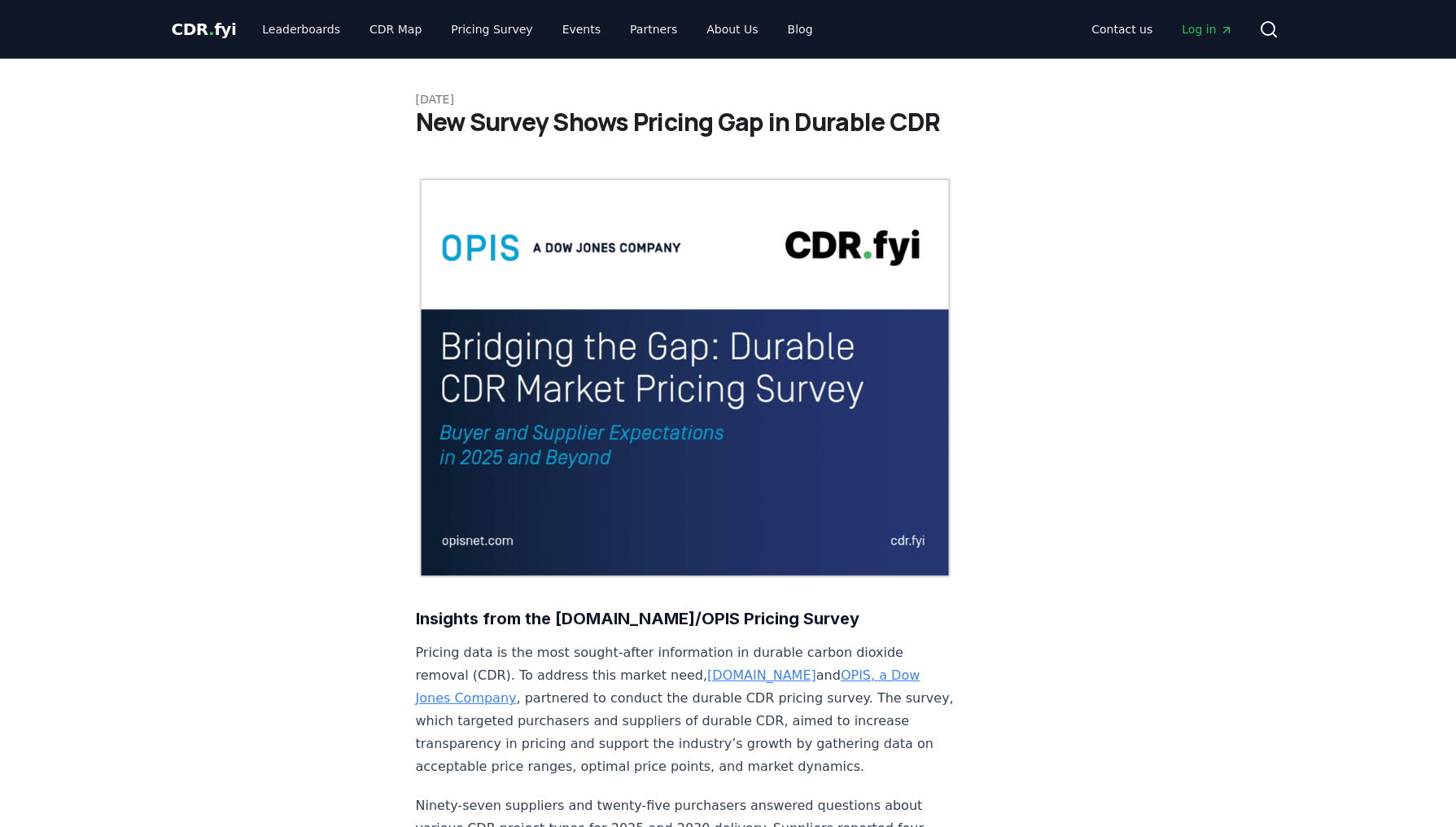
scroll to position [4, 0]
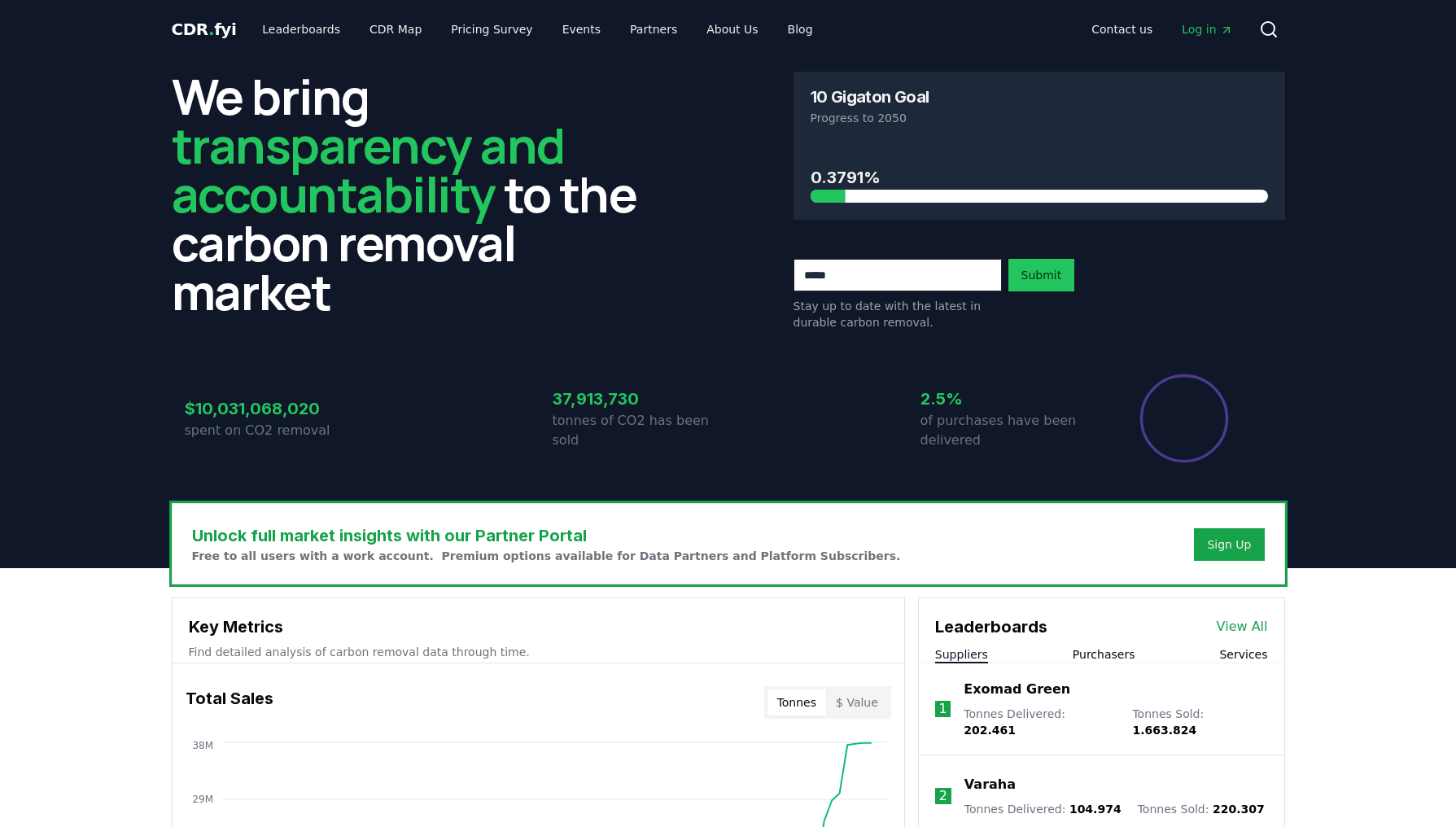
scroll to position [4, 0]
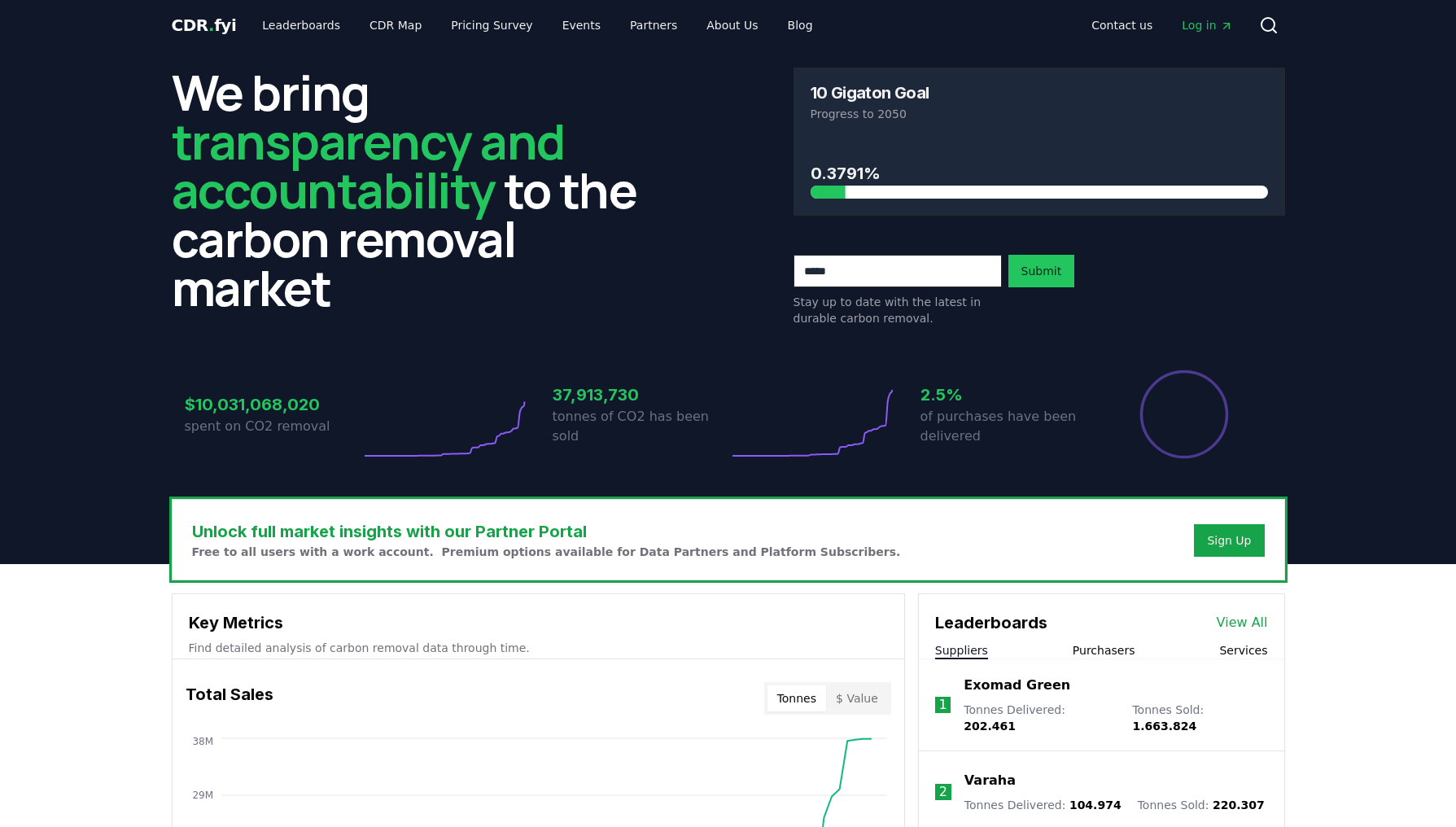
click at [1099, 650] on button "Purchasers" at bounding box center [1104, 650] width 63 height 16
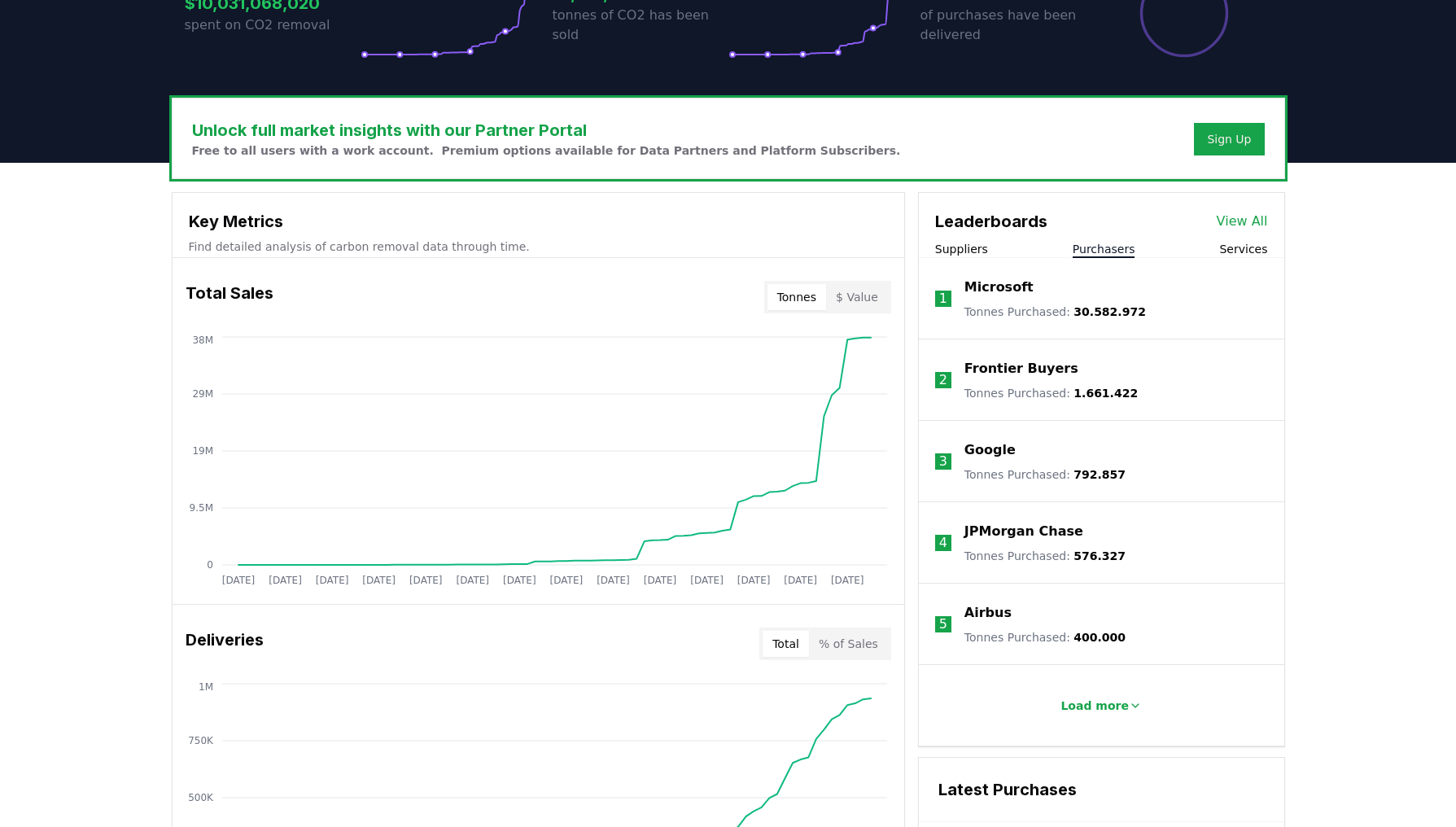
scroll to position [411, 0]
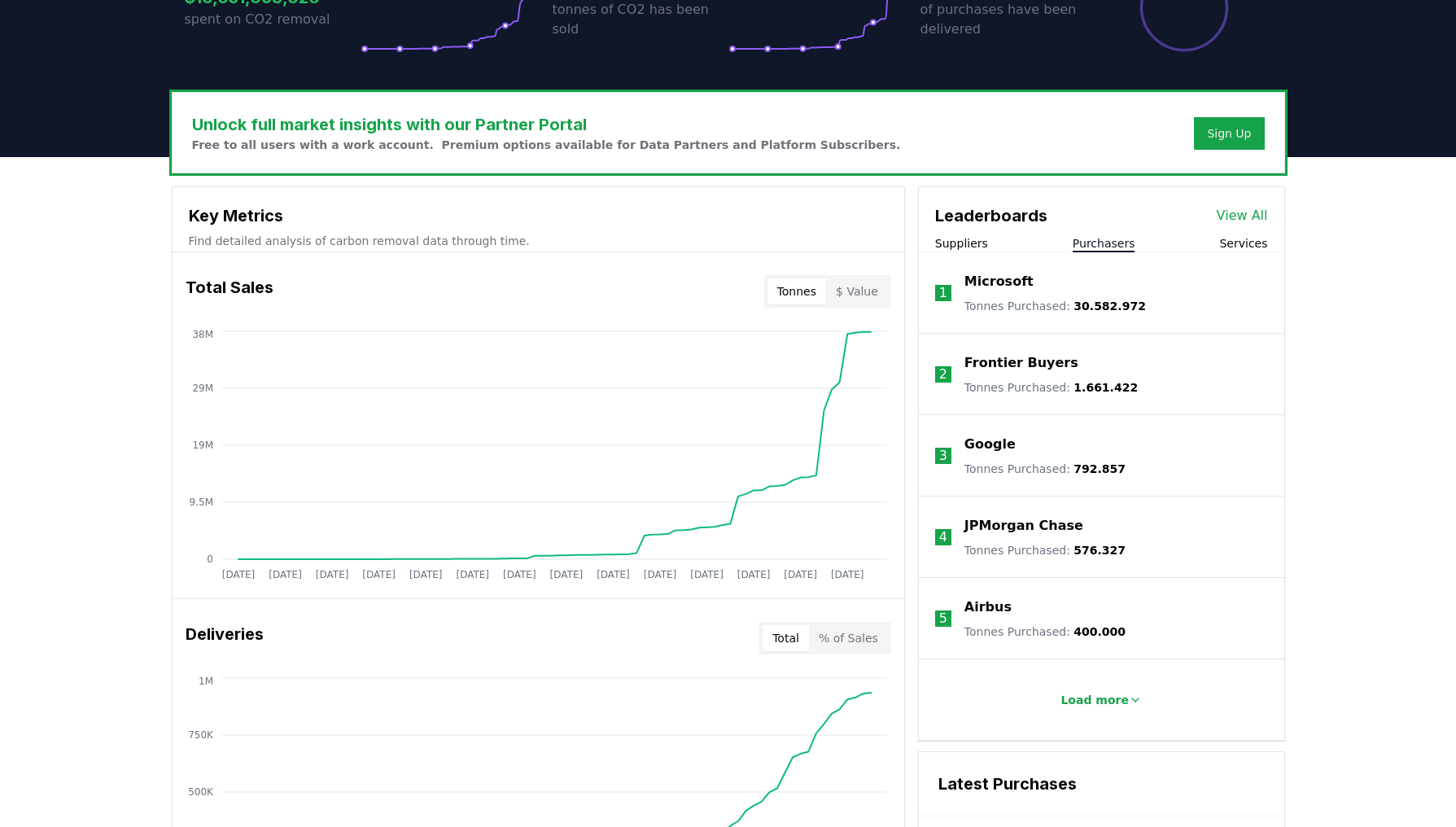
click at [982, 279] on p "Microsoft" at bounding box center [998, 282] width 69 height 20
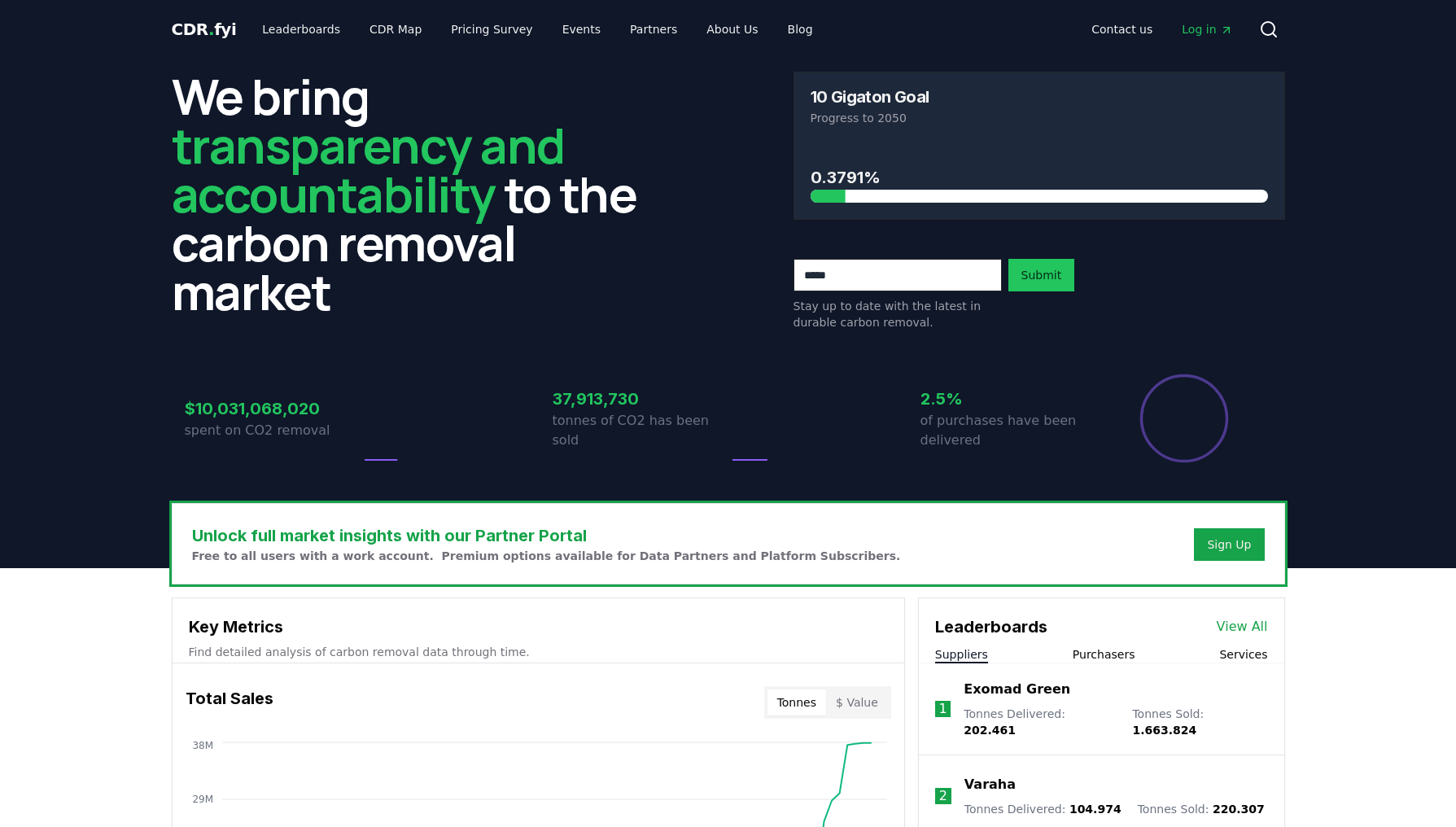
scroll to position [411, 0]
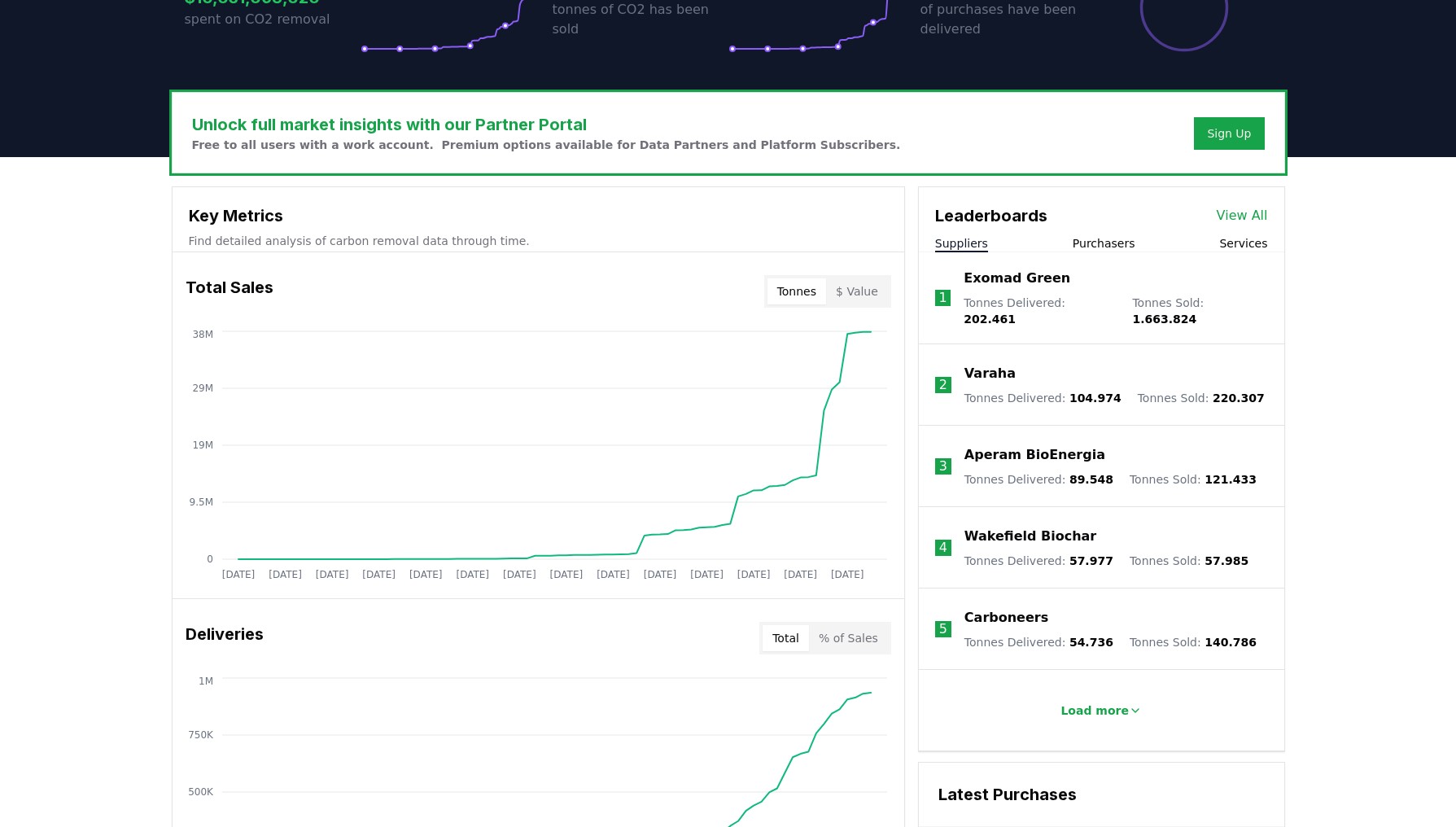
click at [1245, 242] on button "Services" at bounding box center [1243, 243] width 48 height 16
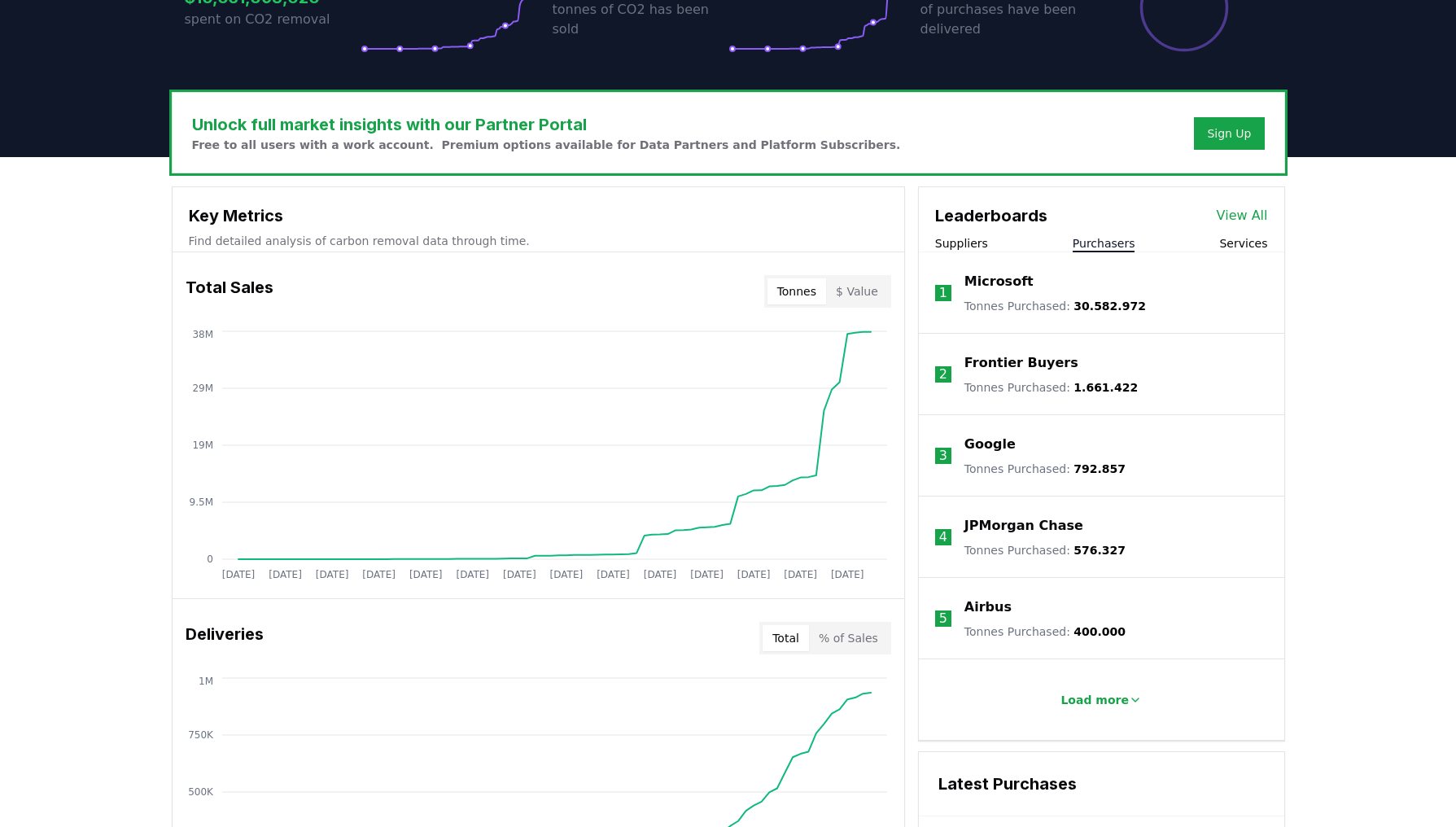
click at [1117, 245] on button "Purchasers" at bounding box center [1104, 243] width 63 height 16
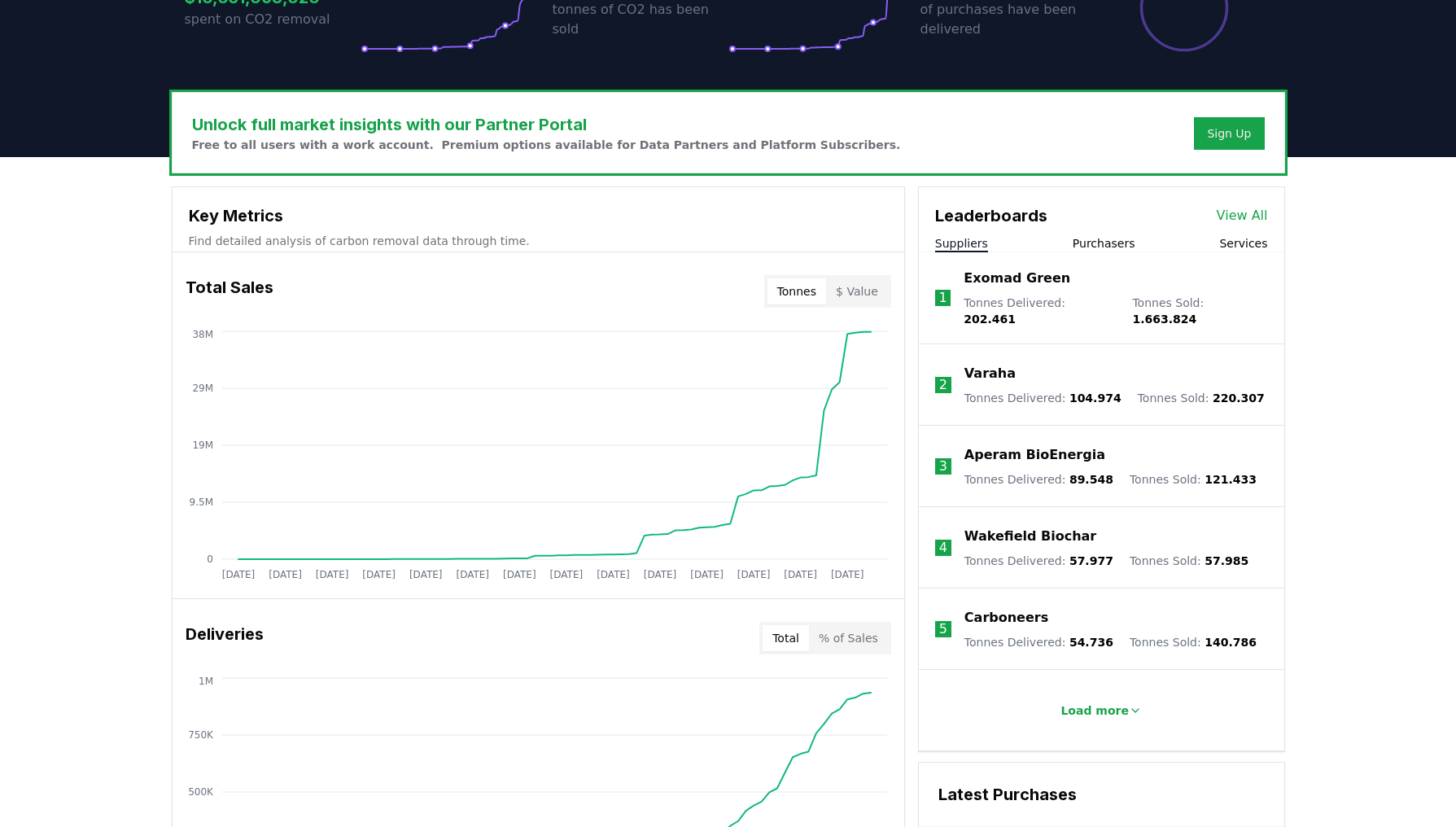
click at [948, 242] on button "Suppliers" at bounding box center [962, 243] width 53 height 16
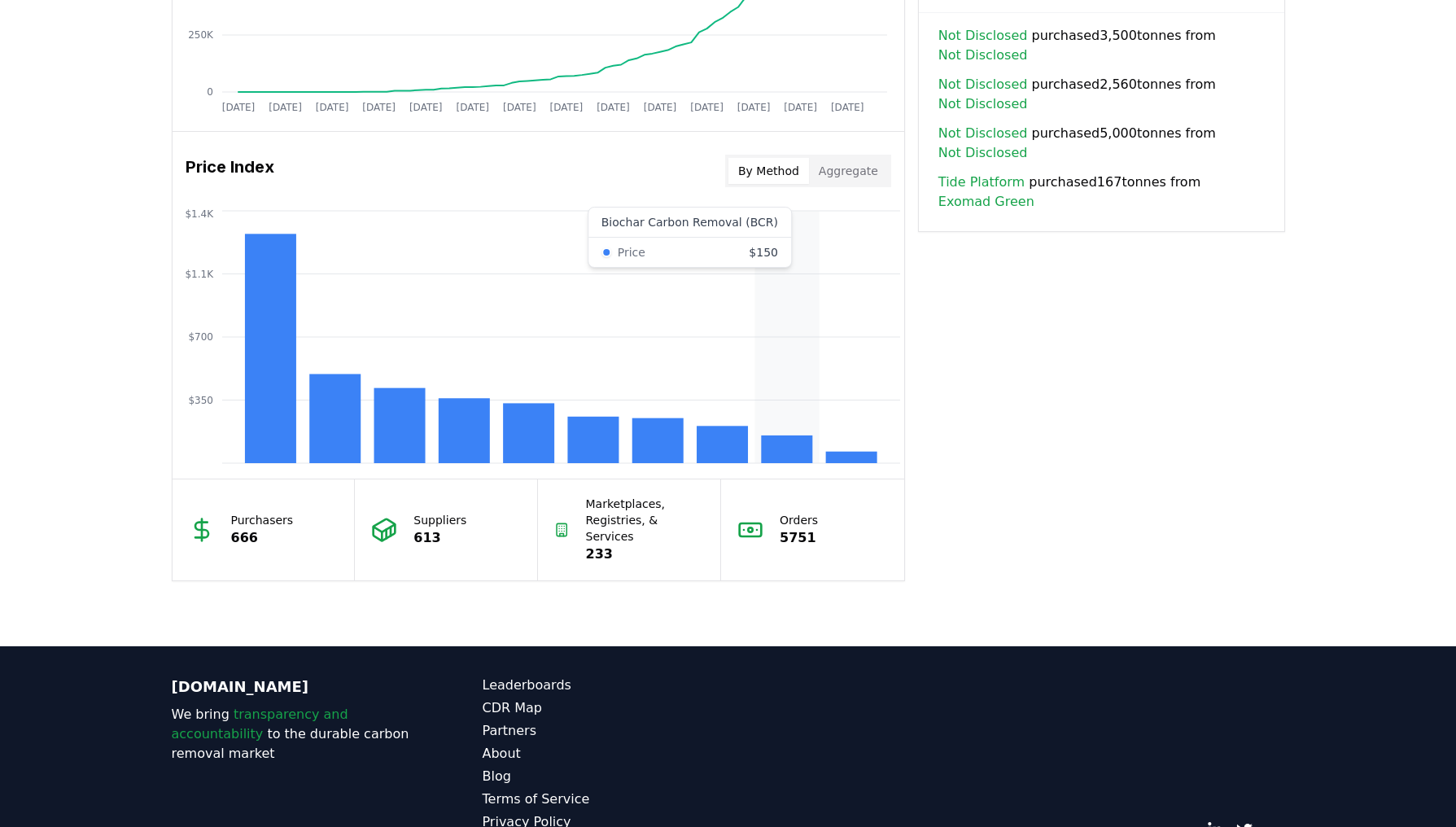
scroll to position [1288, 0]
